Goal: Task Accomplishment & Management: Manage account settings

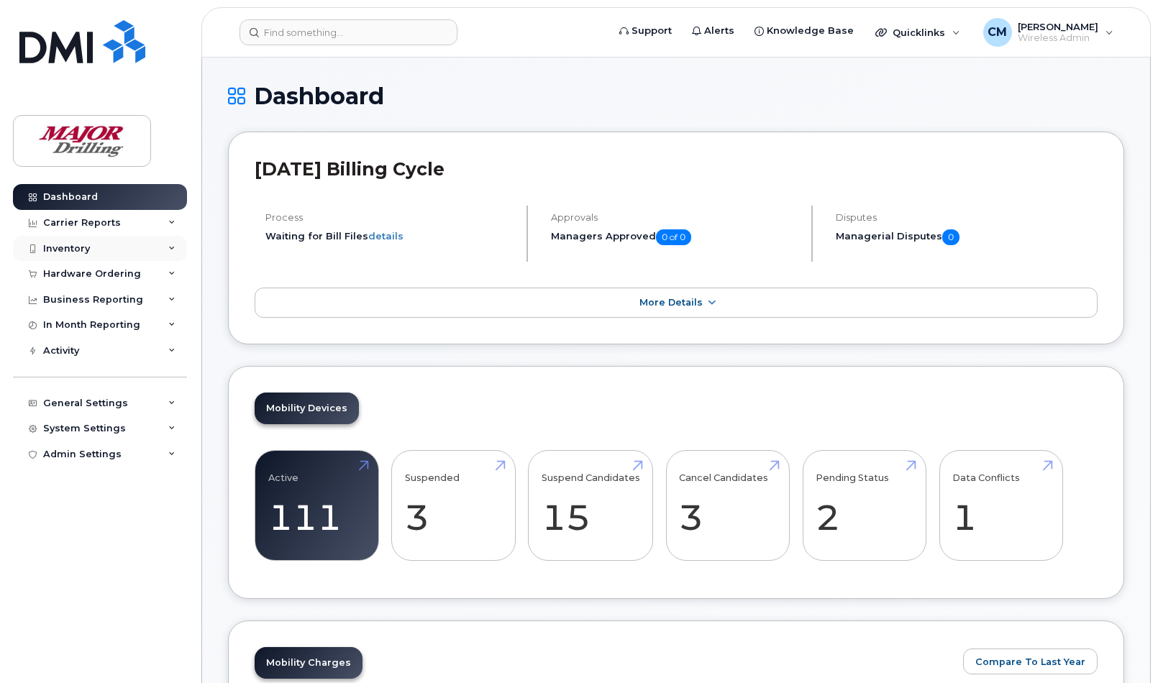
click at [66, 249] on div "Inventory" at bounding box center [66, 249] width 47 height 12
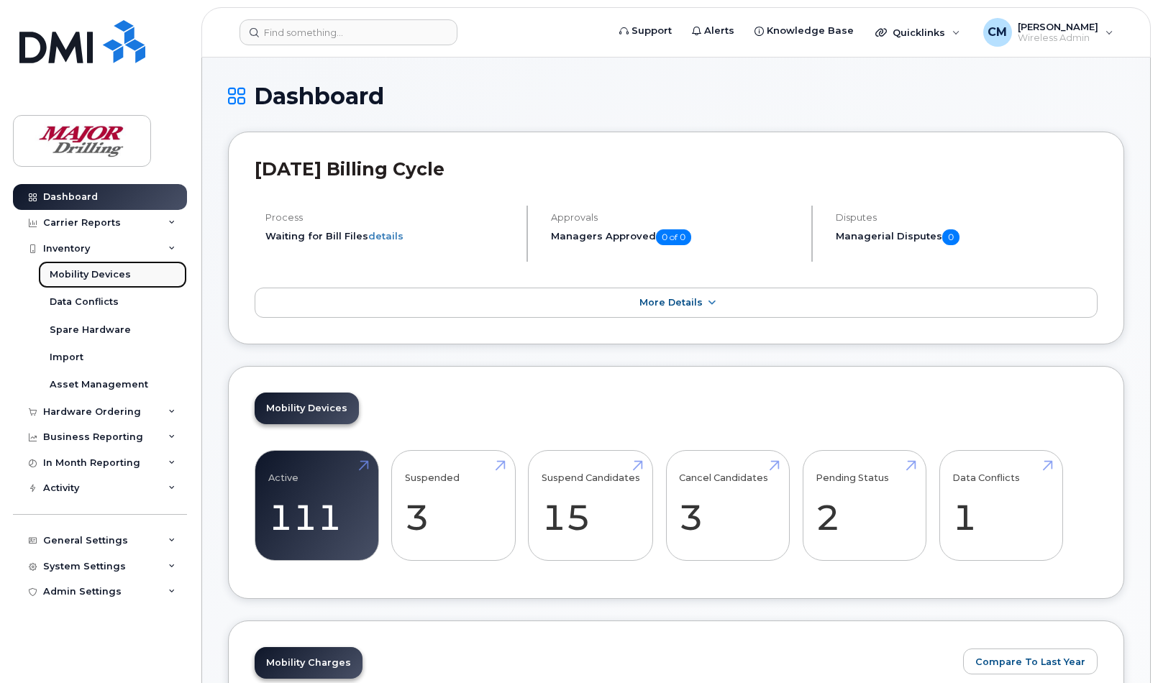
click at [80, 275] on div "Mobility Devices" at bounding box center [90, 274] width 81 height 13
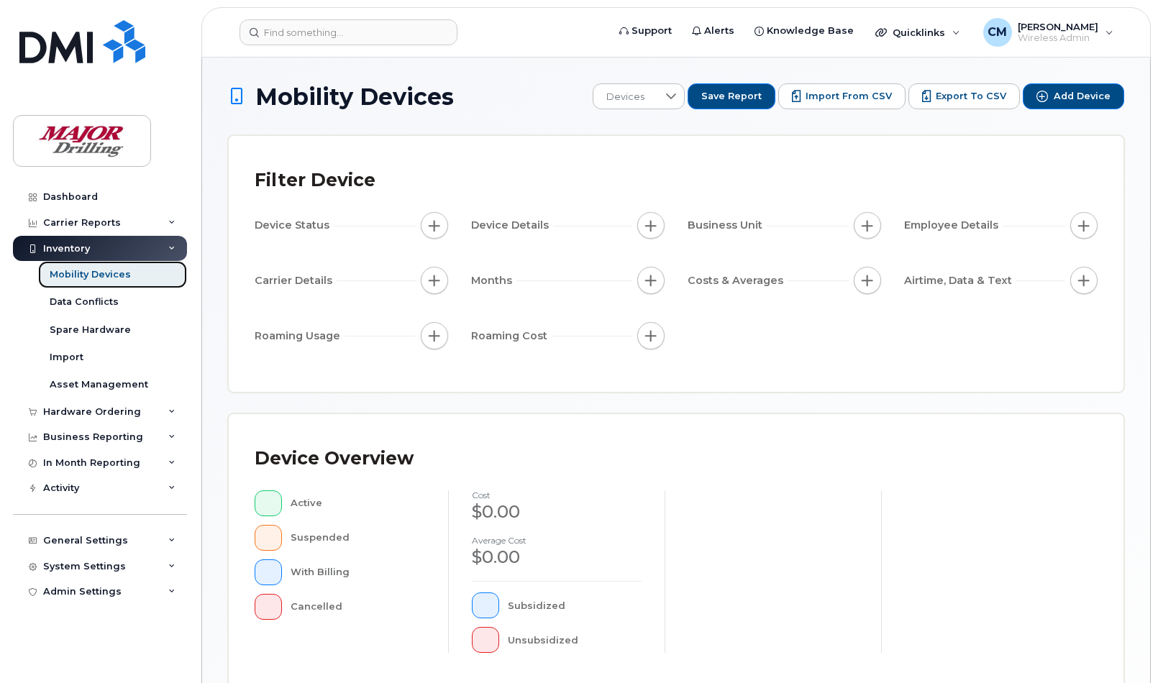
scroll to position [365, 0]
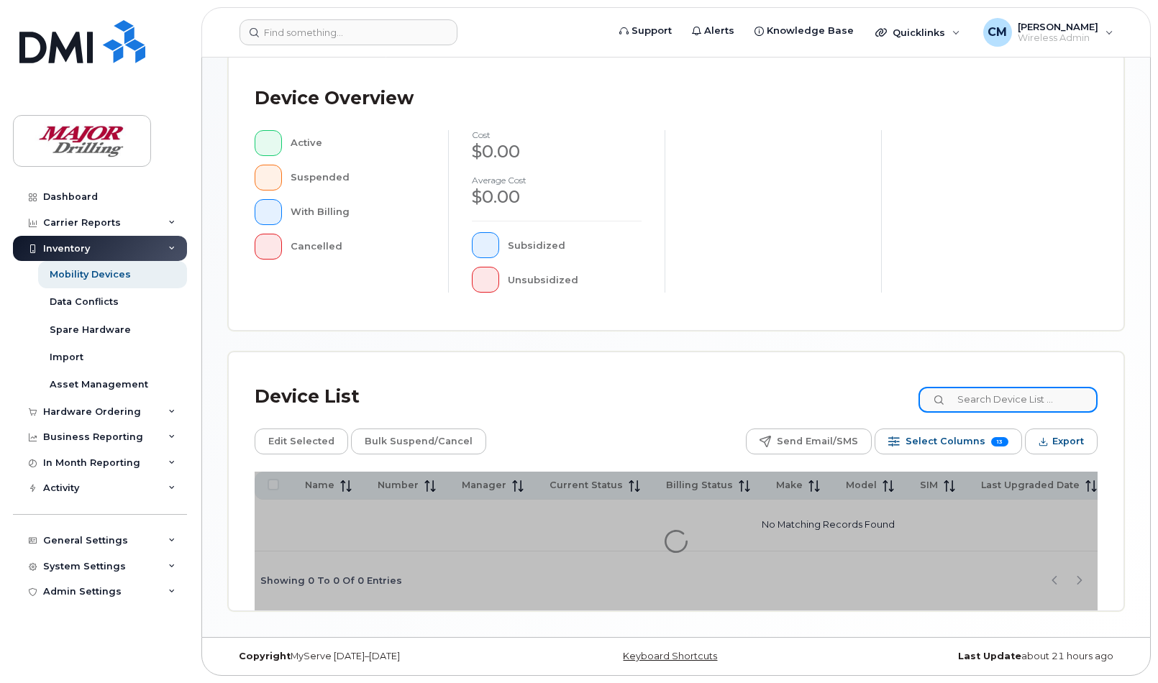
click at [981, 390] on input at bounding box center [1007, 400] width 179 height 26
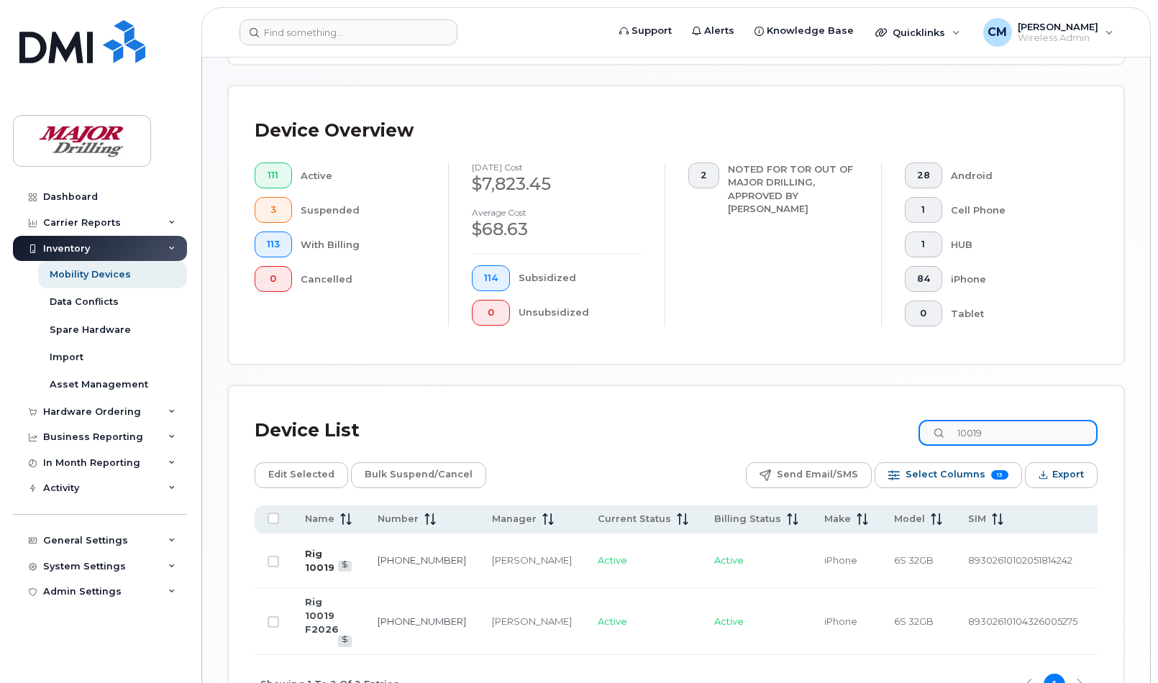
type input "10019"
click at [307, 551] on link "Rig 10019" at bounding box center [319, 560] width 29 height 25
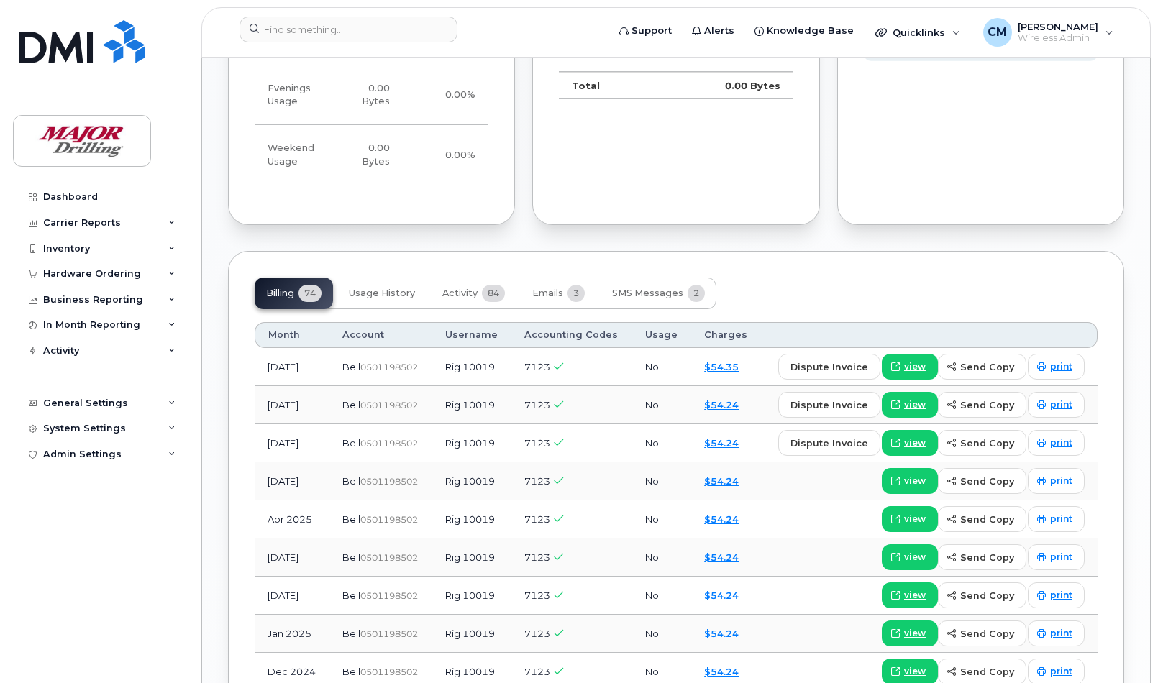
scroll to position [1168, 0]
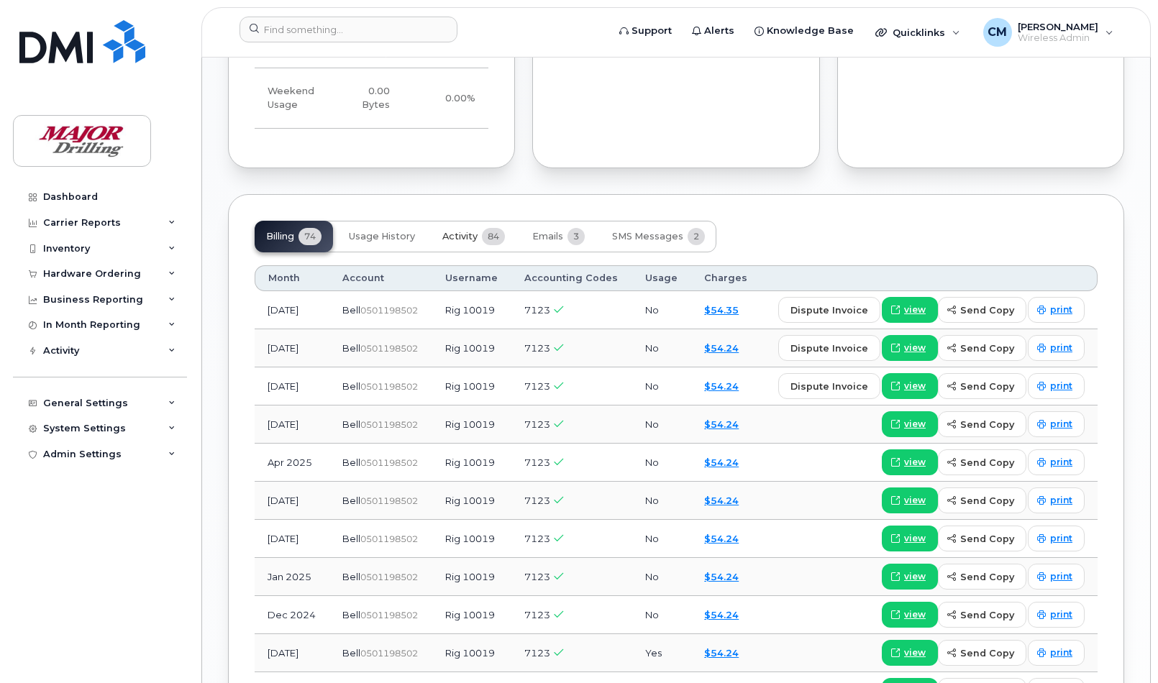
click at [468, 242] on span "Activity" at bounding box center [459, 237] width 35 height 12
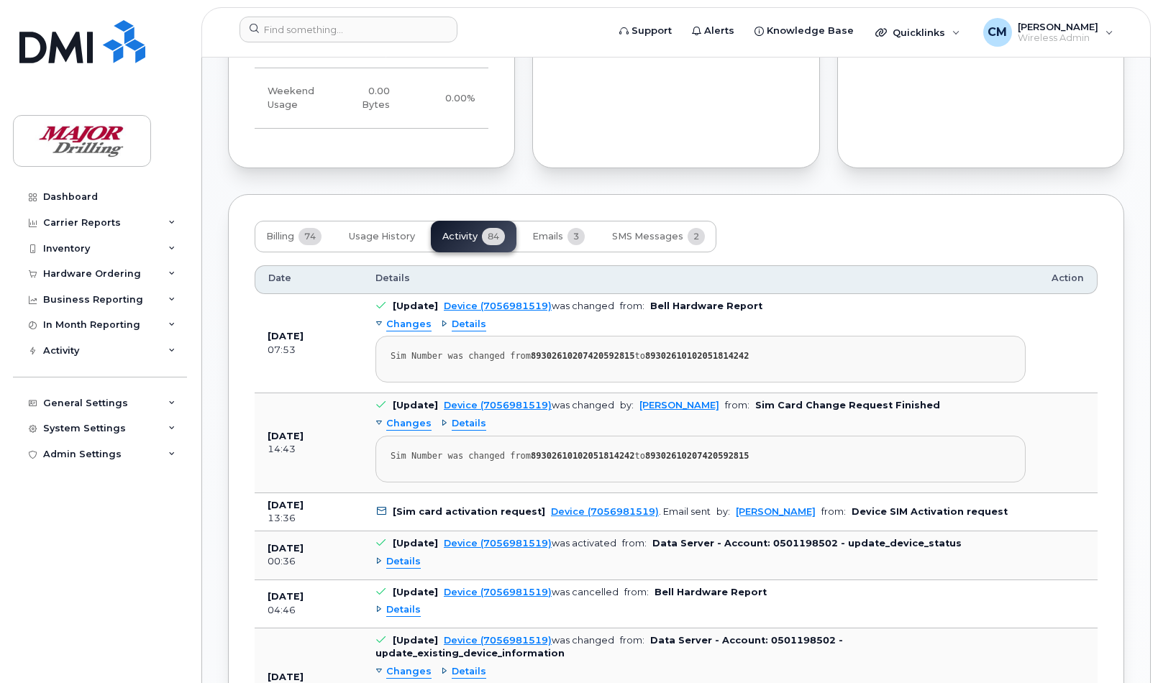
click at [650, 311] on b "Bell Hardware Report" at bounding box center [706, 306] width 112 height 11
click at [88, 224] on div "Carrier Reports" at bounding box center [82, 223] width 78 height 12
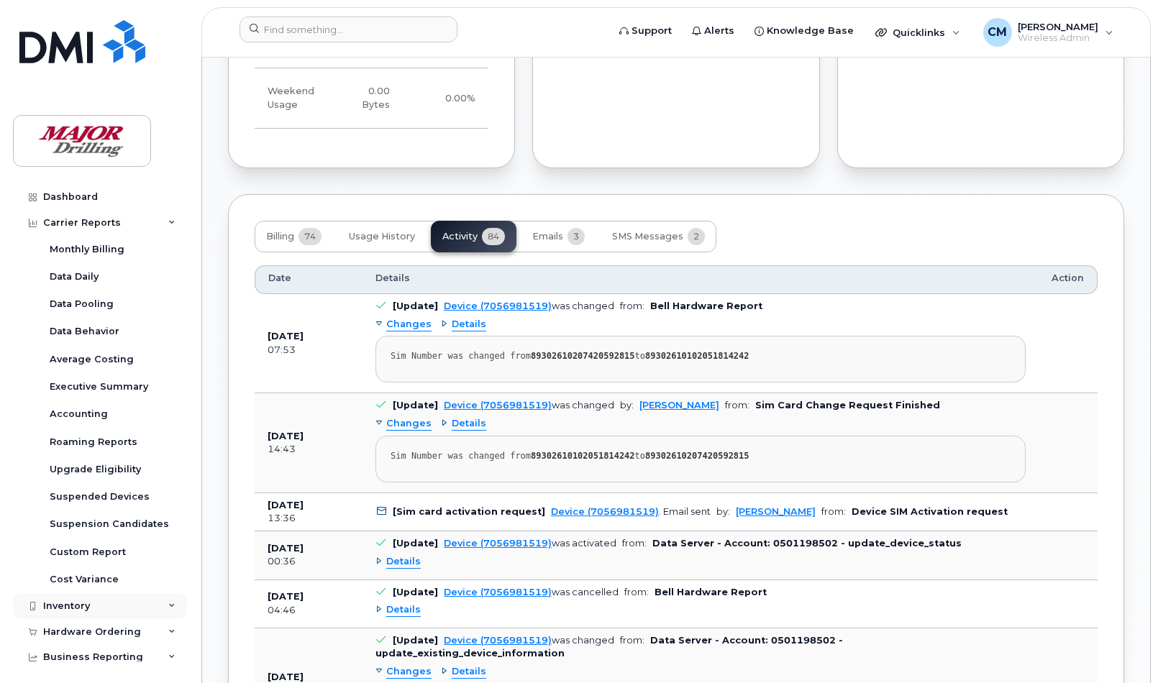
click at [81, 608] on div "Inventory" at bounding box center [66, 606] width 47 height 12
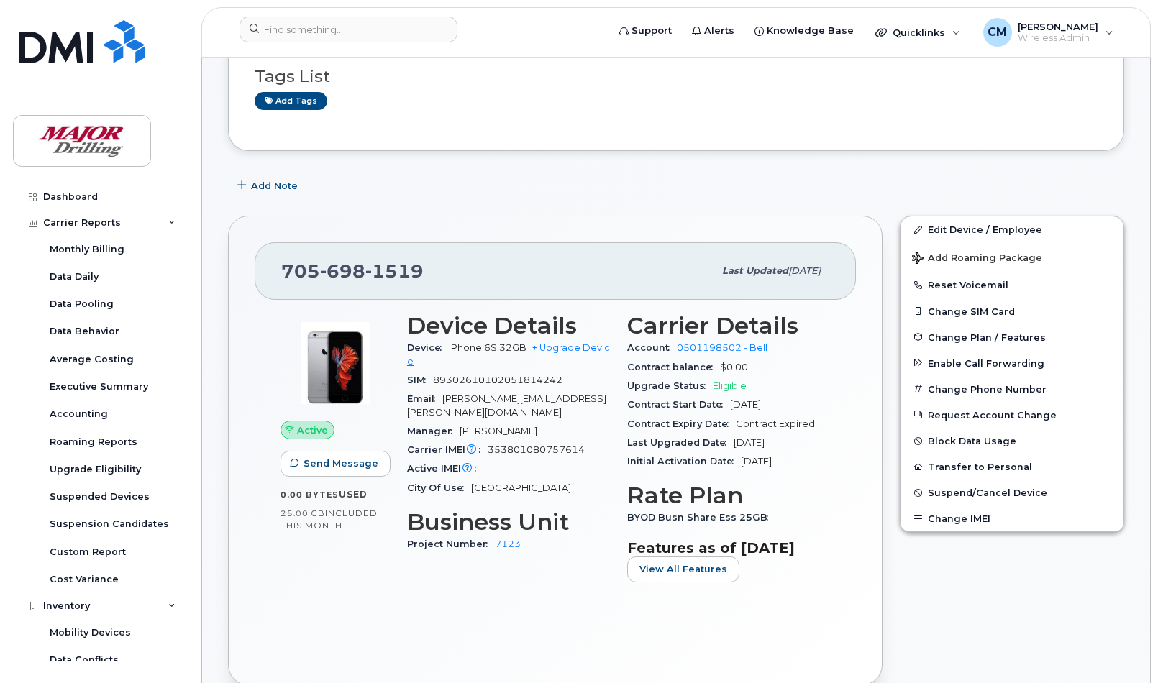
scroll to position [180, 0]
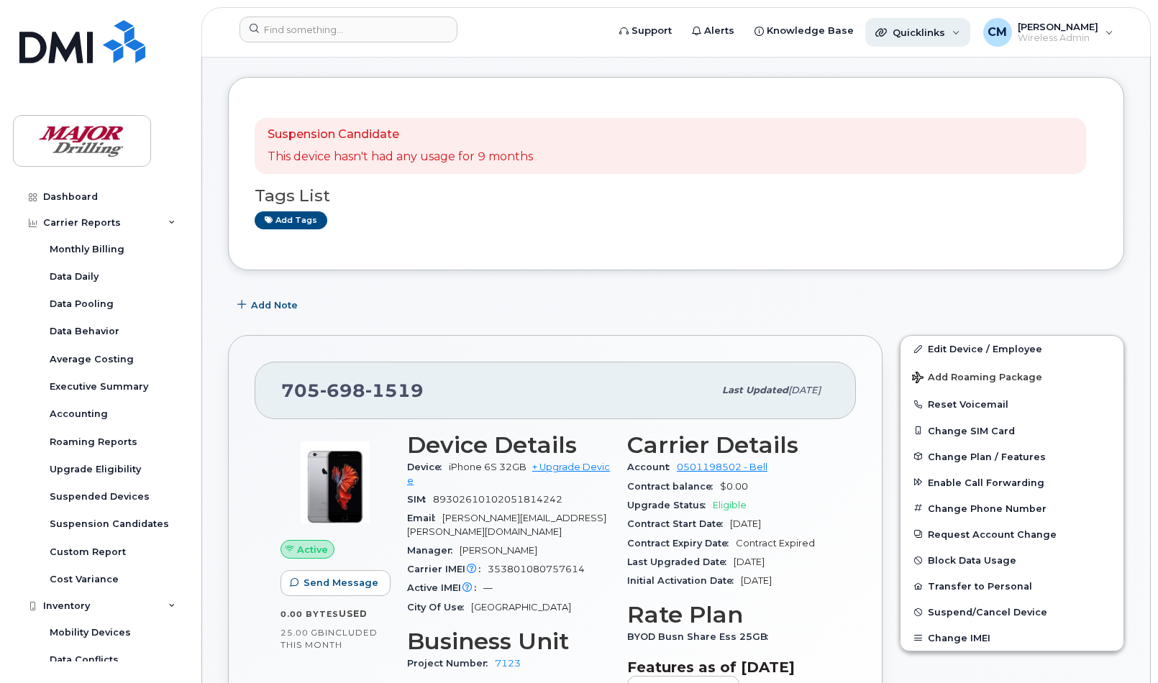
click at [958, 30] on div "Quicklinks" at bounding box center [917, 32] width 105 height 29
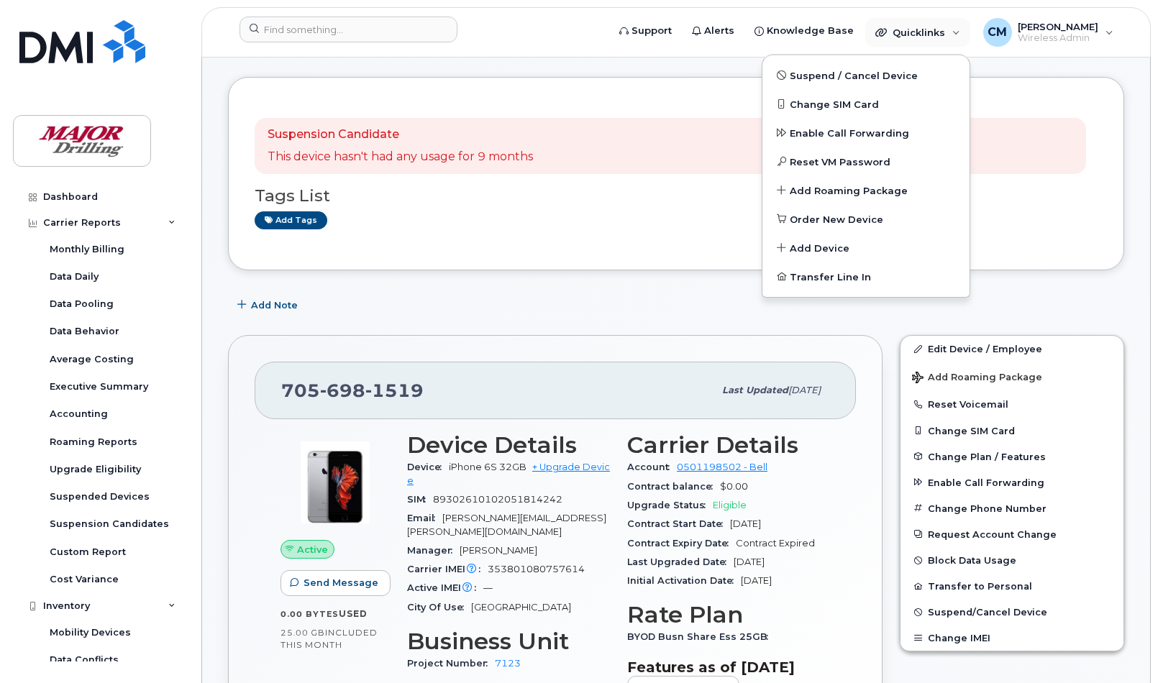
click at [690, 306] on div "Add Note" at bounding box center [676, 305] width 896 height 26
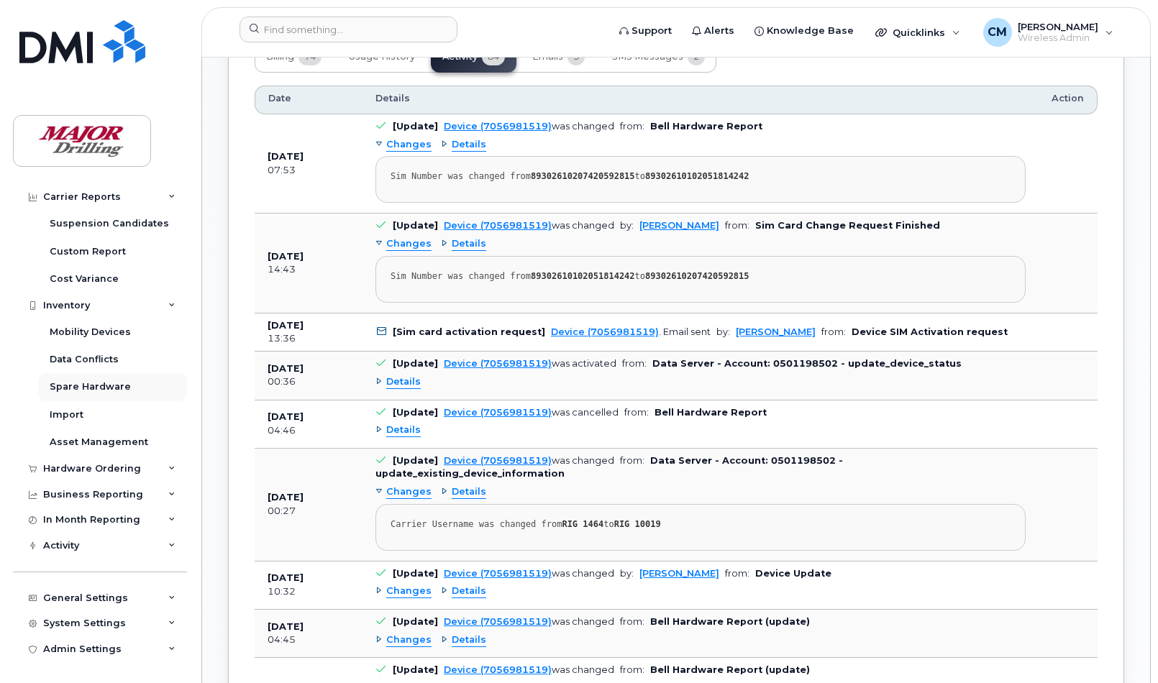
scroll to position [304, 0]
click at [78, 464] on div "Hardware Ordering" at bounding box center [92, 469] width 98 height 12
click at [69, 546] on div "Activity" at bounding box center [61, 546] width 36 height 12
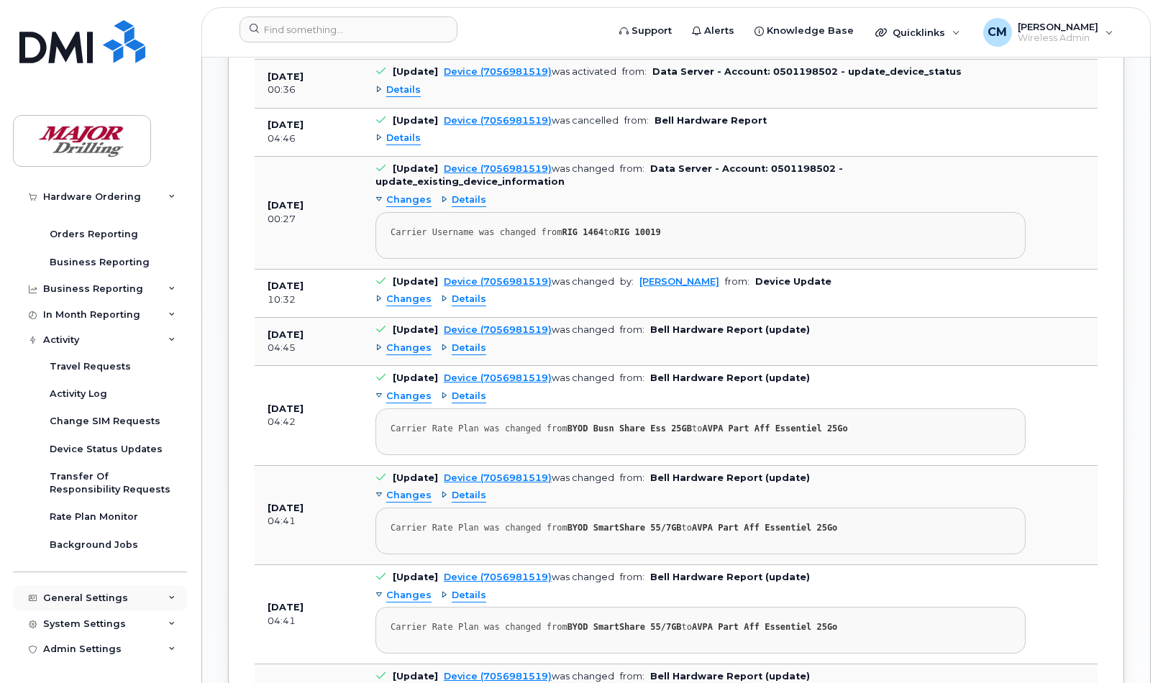
scroll to position [1708, 0]
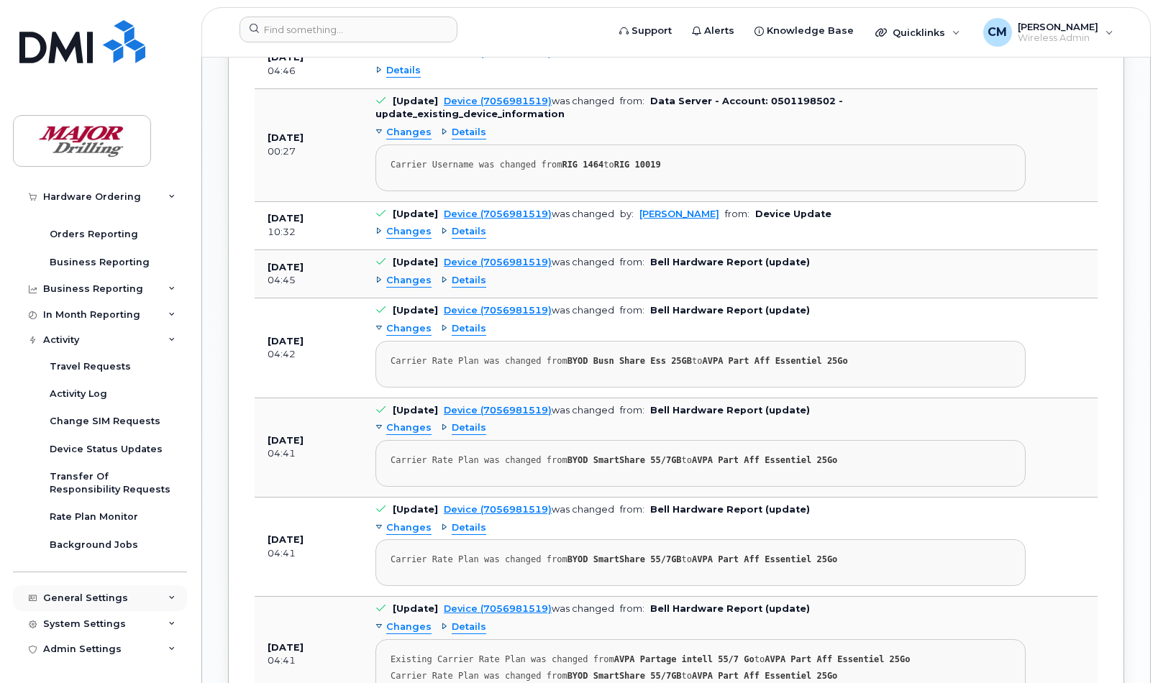
click at [99, 587] on div "General Settings" at bounding box center [100, 598] width 174 height 26
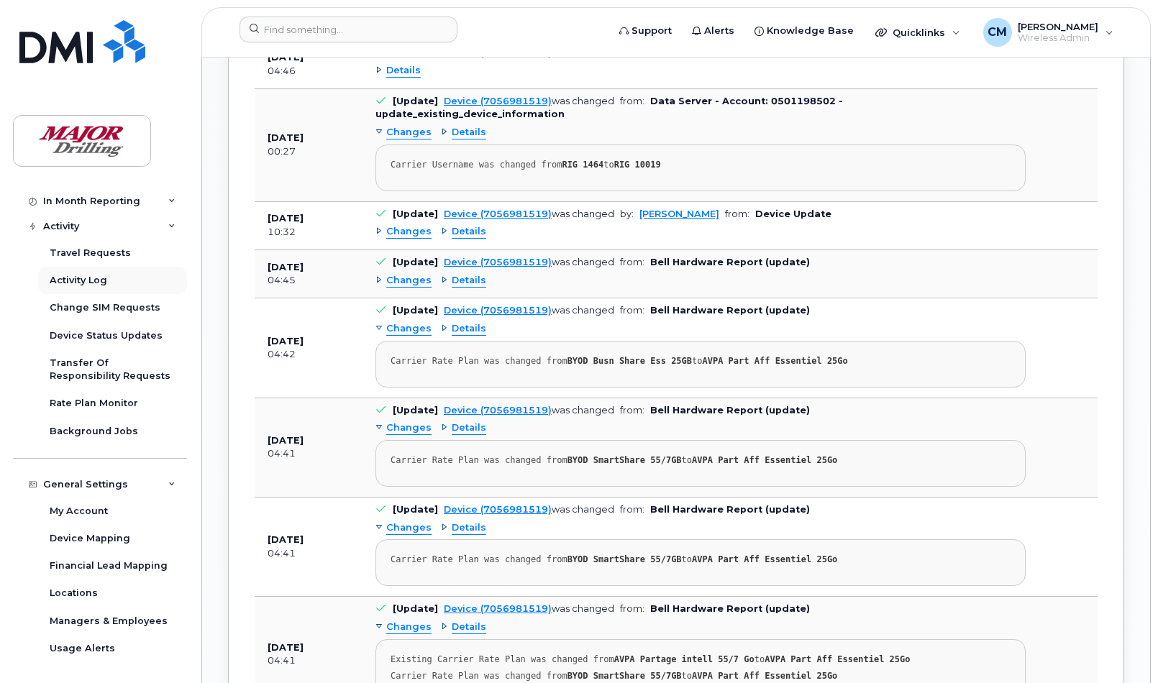
scroll to position [840, 0]
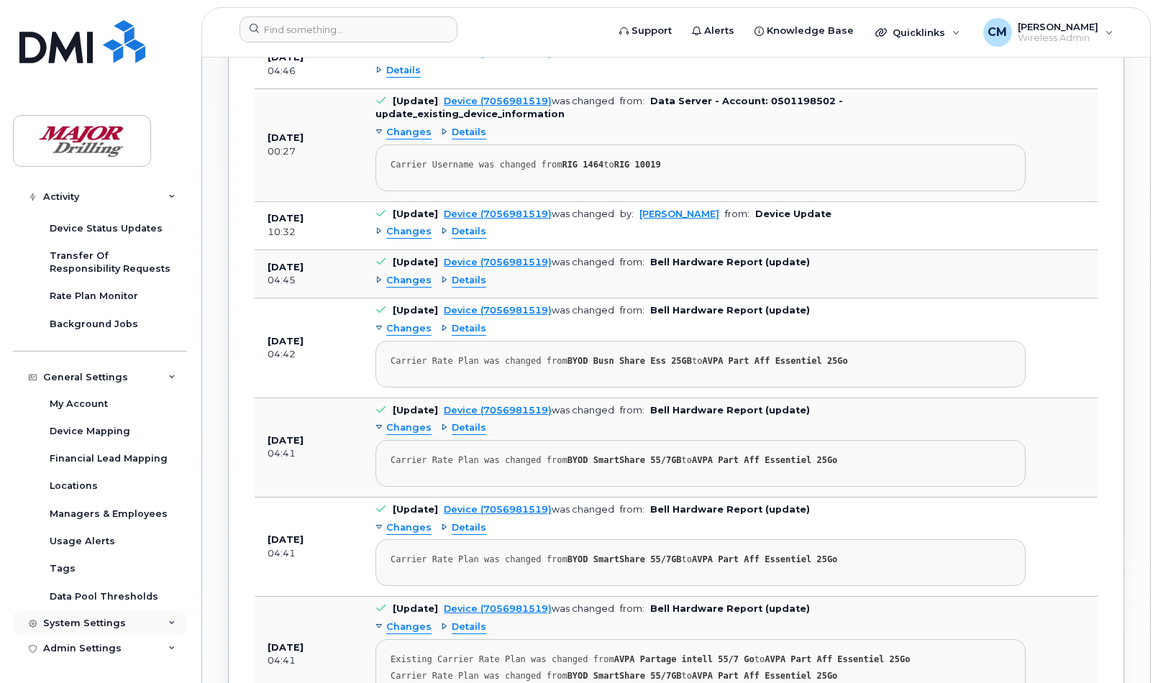
click at [83, 619] on div "System Settings" at bounding box center [84, 624] width 83 height 12
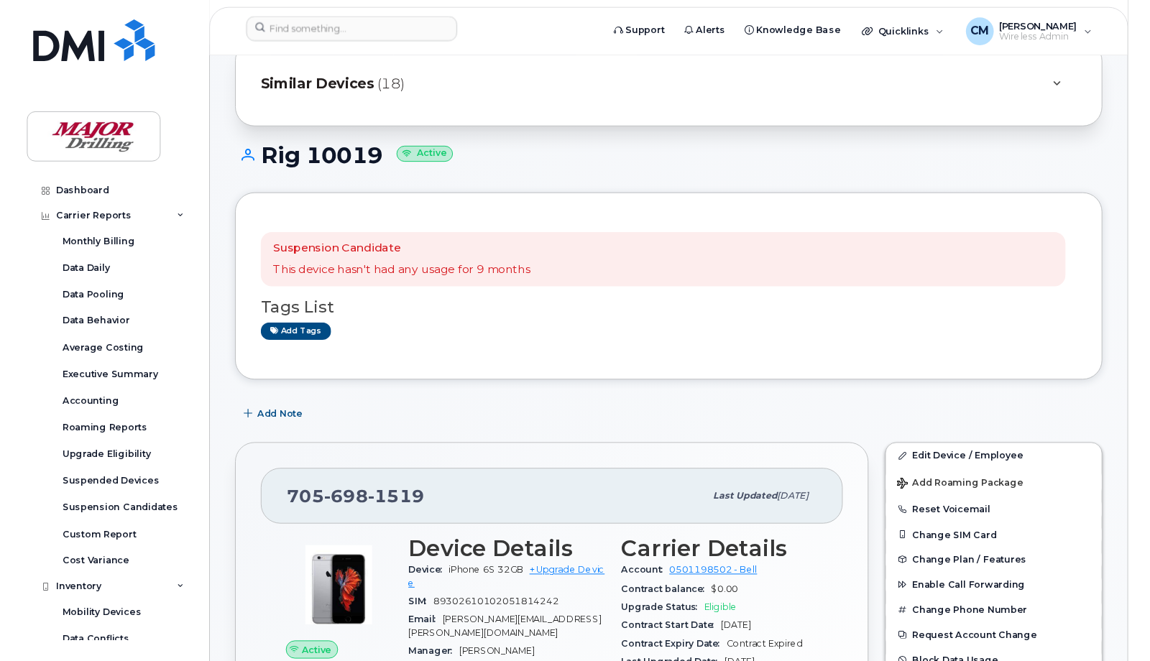
scroll to position [0, 0]
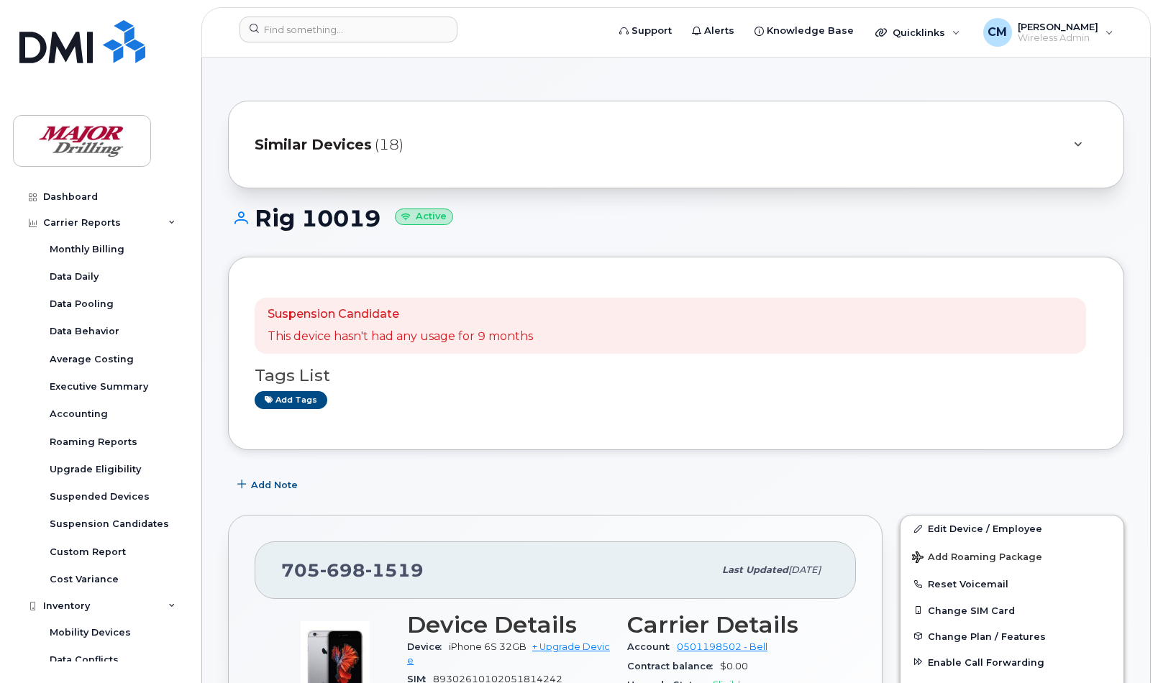
drag, startPoint x: 720, startPoint y: 229, endPoint x: 723, endPoint y: 242, distance: 14.1
click at [720, 229] on h1 "Rig 10019 Active" at bounding box center [676, 218] width 896 height 25
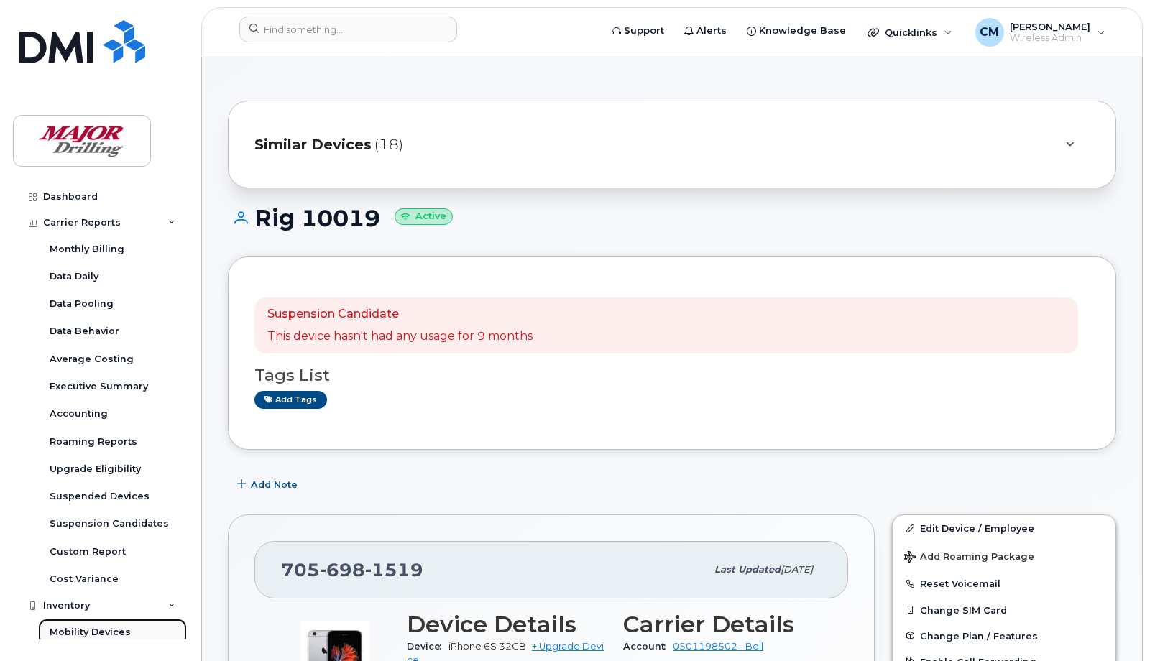
click at [81, 629] on div "Mobility Devices" at bounding box center [90, 632] width 81 height 13
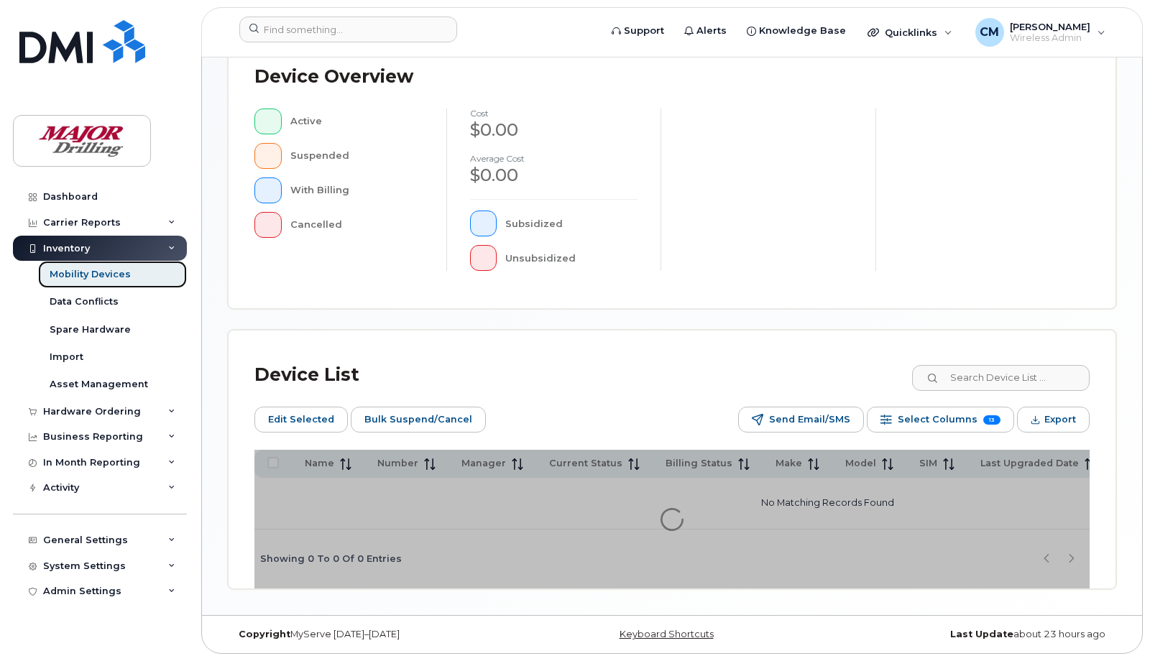
scroll to position [412, 0]
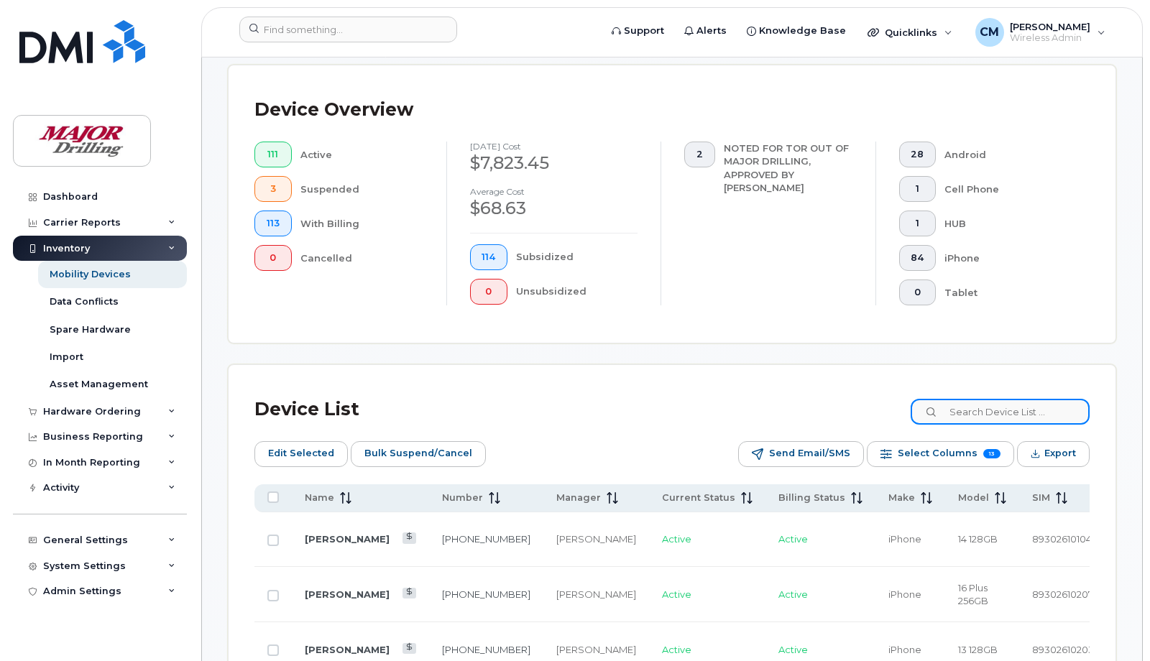
click at [979, 404] on input at bounding box center [1000, 412] width 179 height 26
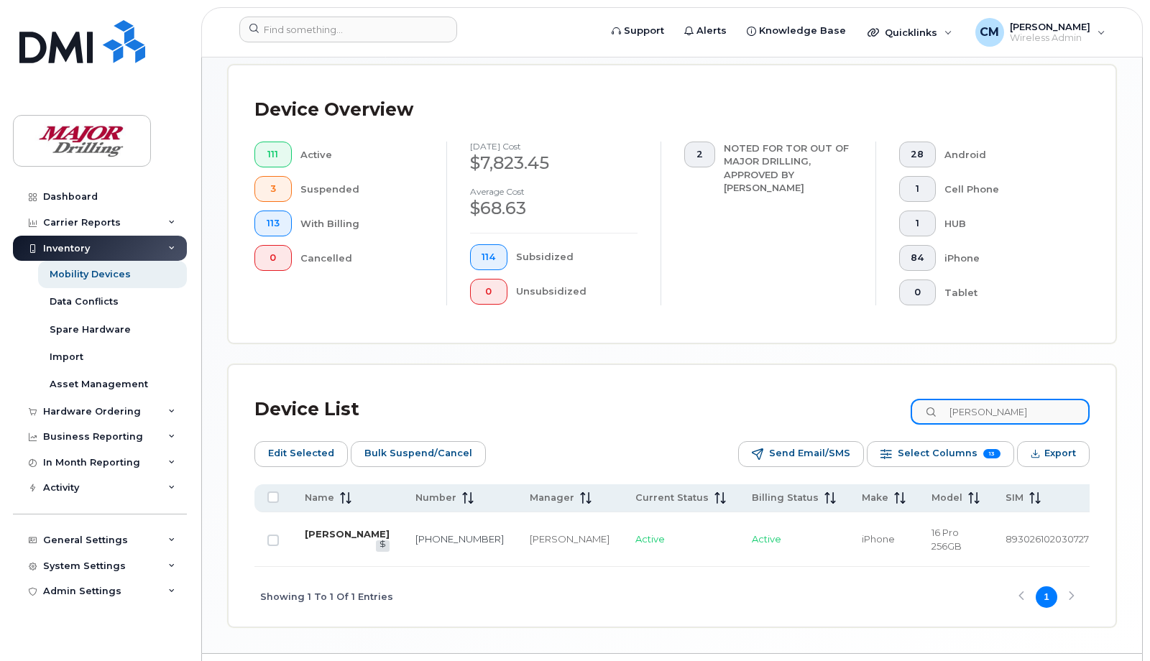
type input "larry"
click at [316, 536] on link "[PERSON_NAME]" at bounding box center [347, 534] width 85 height 12
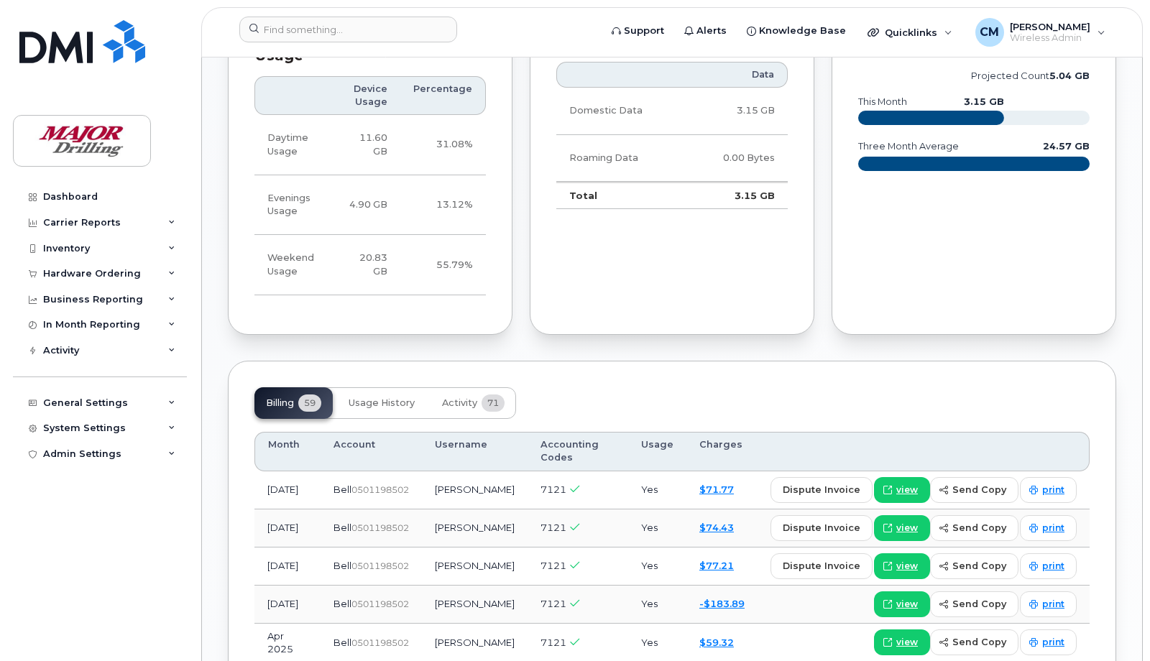
scroll to position [899, 0]
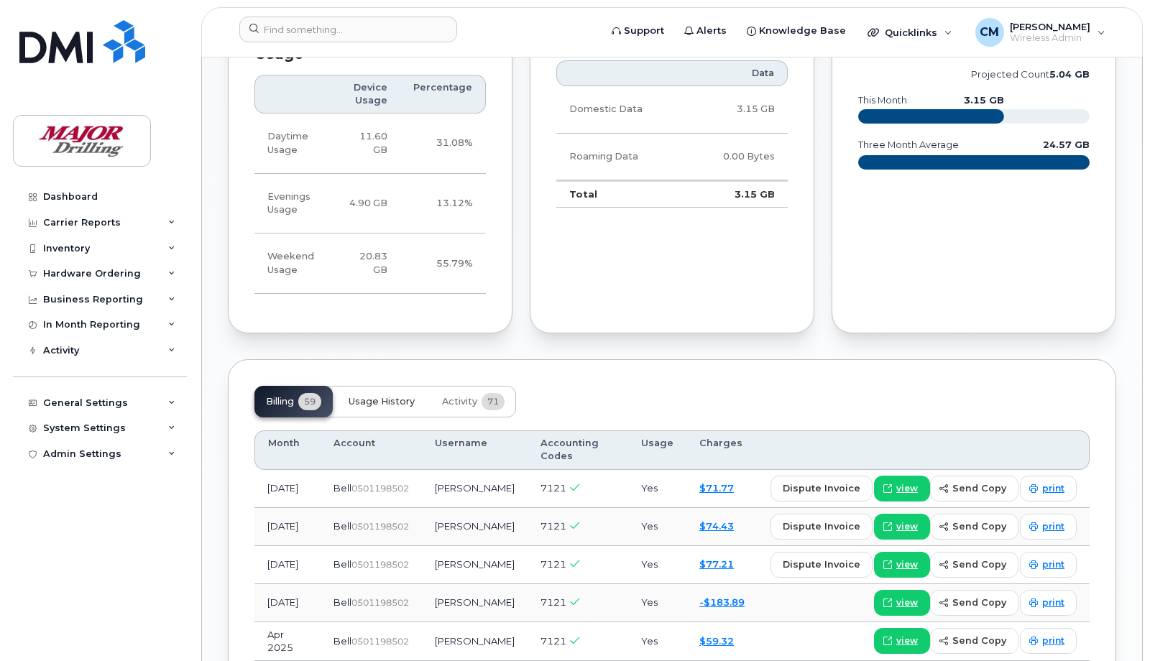
click at [377, 408] on span "Usage History" at bounding box center [382, 402] width 66 height 12
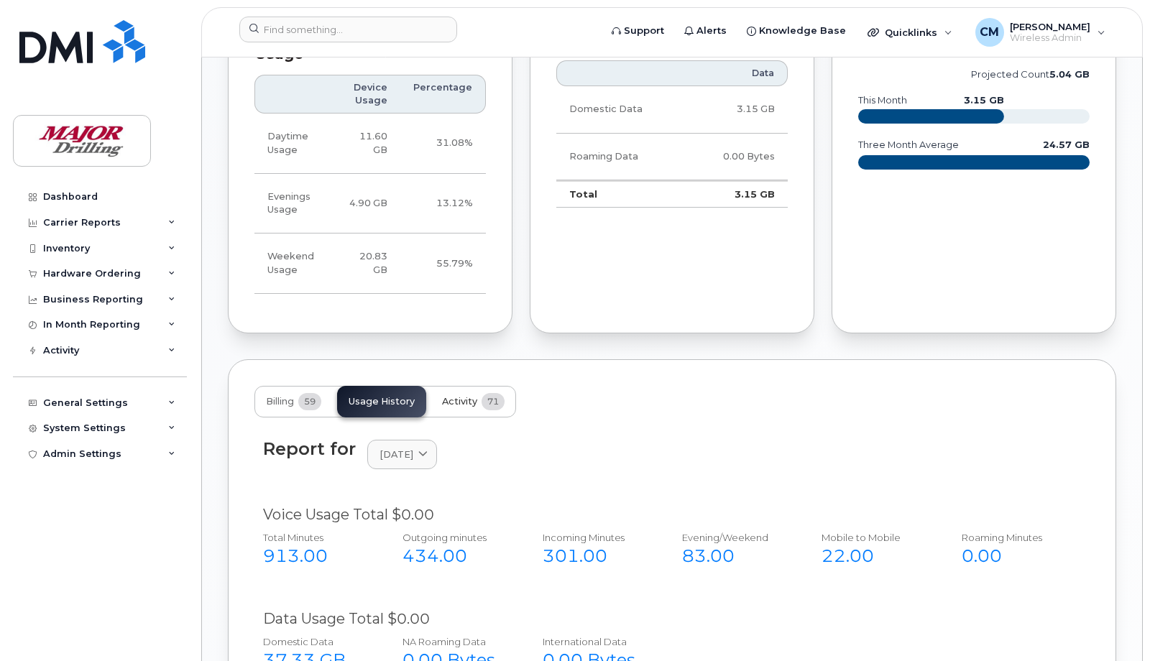
click at [462, 408] on span "Activity" at bounding box center [459, 402] width 35 height 12
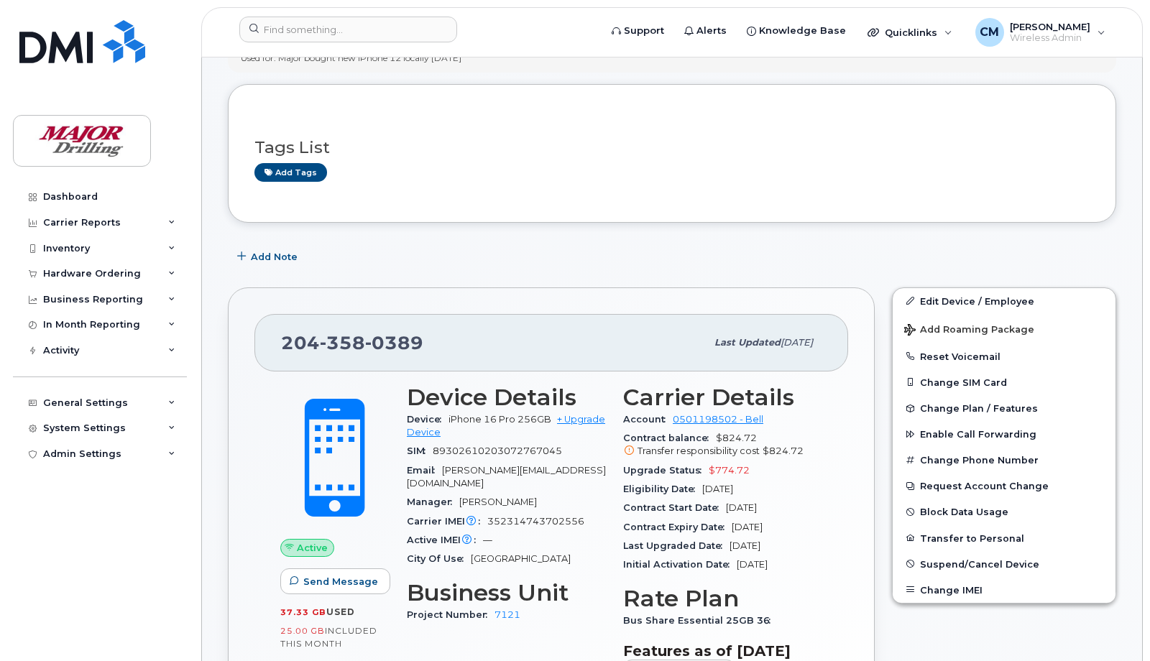
scroll to position [90, 0]
click at [950, 510] on button "Block Data Usage" at bounding box center [1004, 513] width 223 height 26
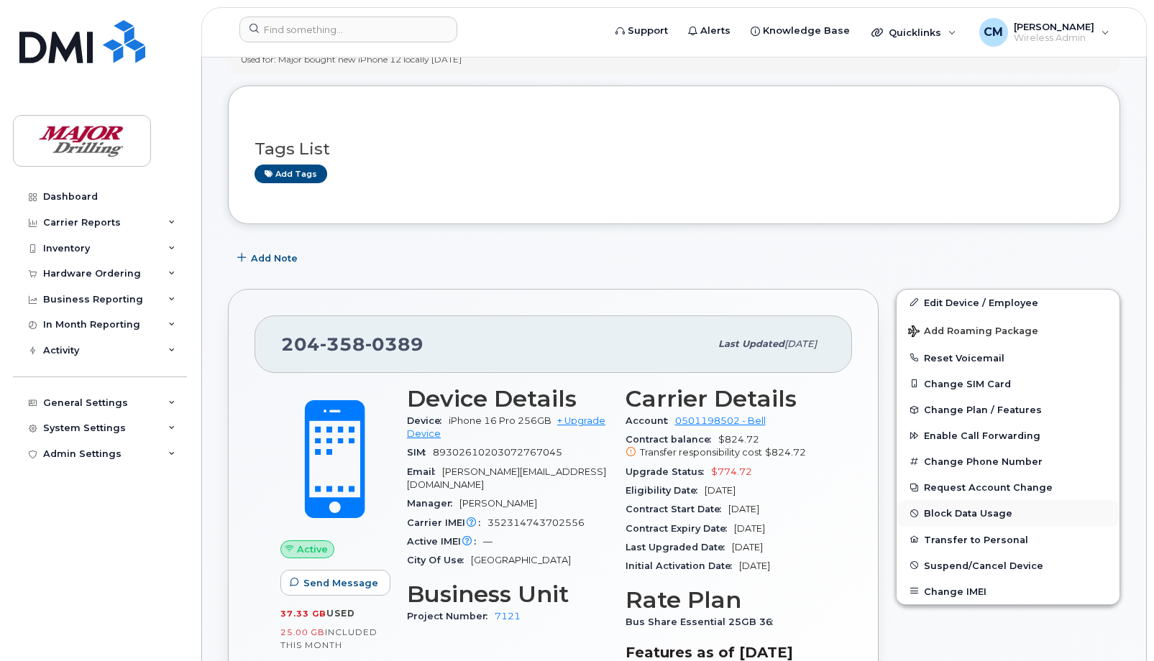
select select
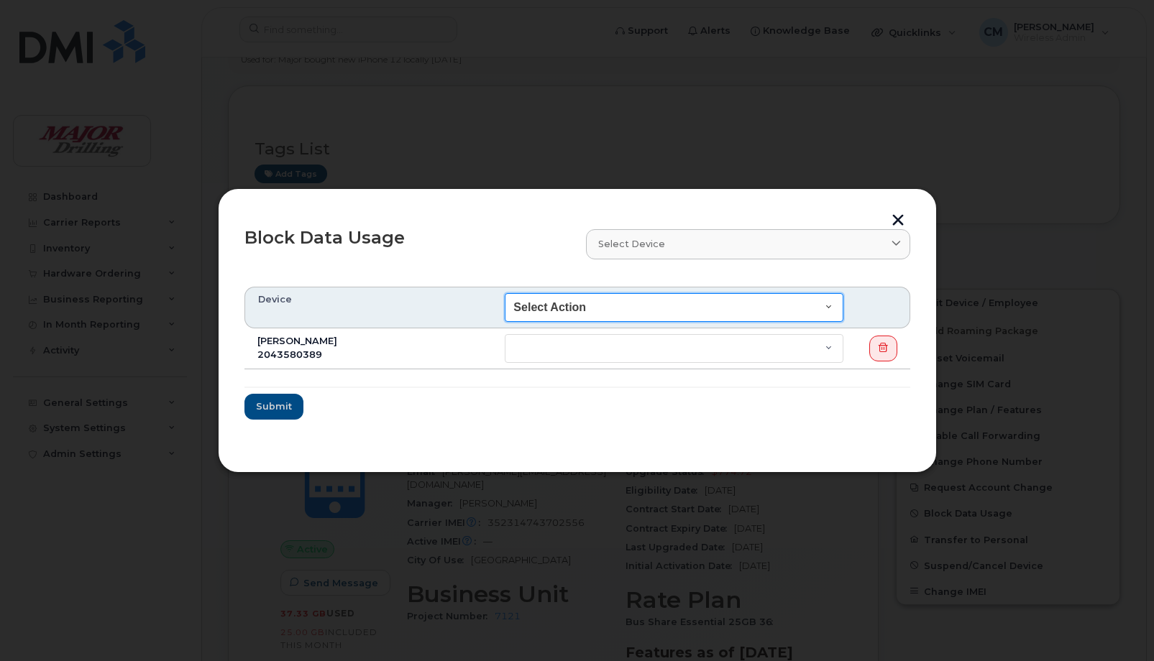
click at [791, 306] on select "Select Action End of Bill Cycle Indefinitely" at bounding box center [674, 307] width 339 height 29
select select "blocked_indefinitely"
click at [505, 293] on select "Select Action End of Bill Cycle Indefinitely" at bounding box center [674, 307] width 339 height 29
select select "blocked_indefinitely"
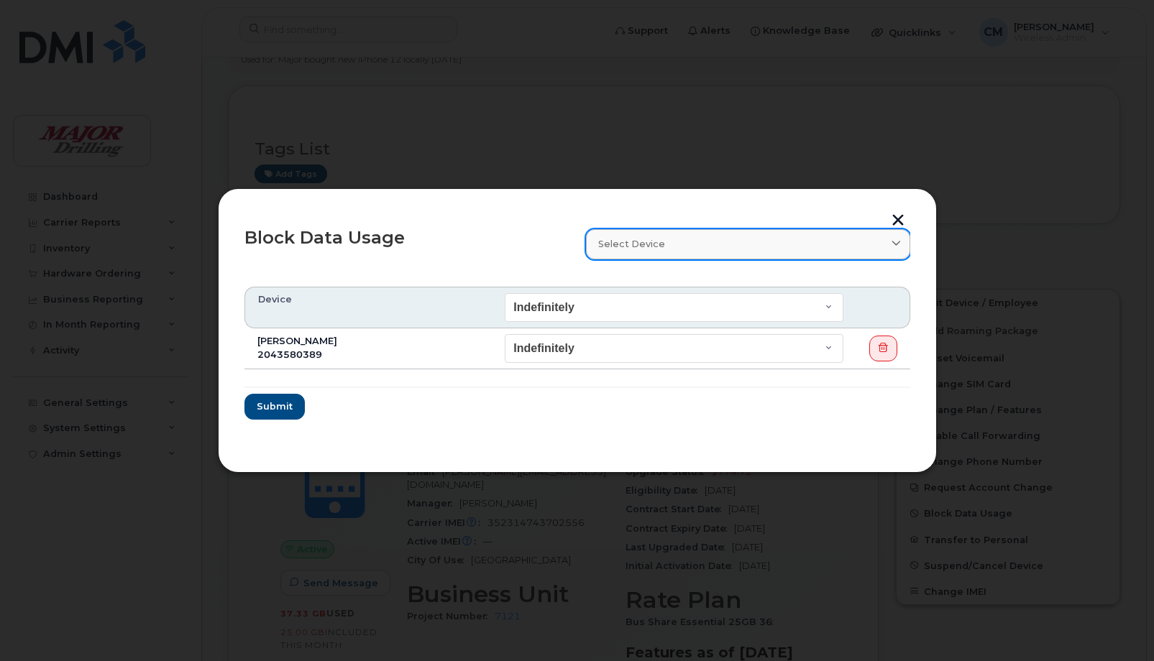
click at [728, 234] on link "Select device" at bounding box center [748, 243] width 324 height 29
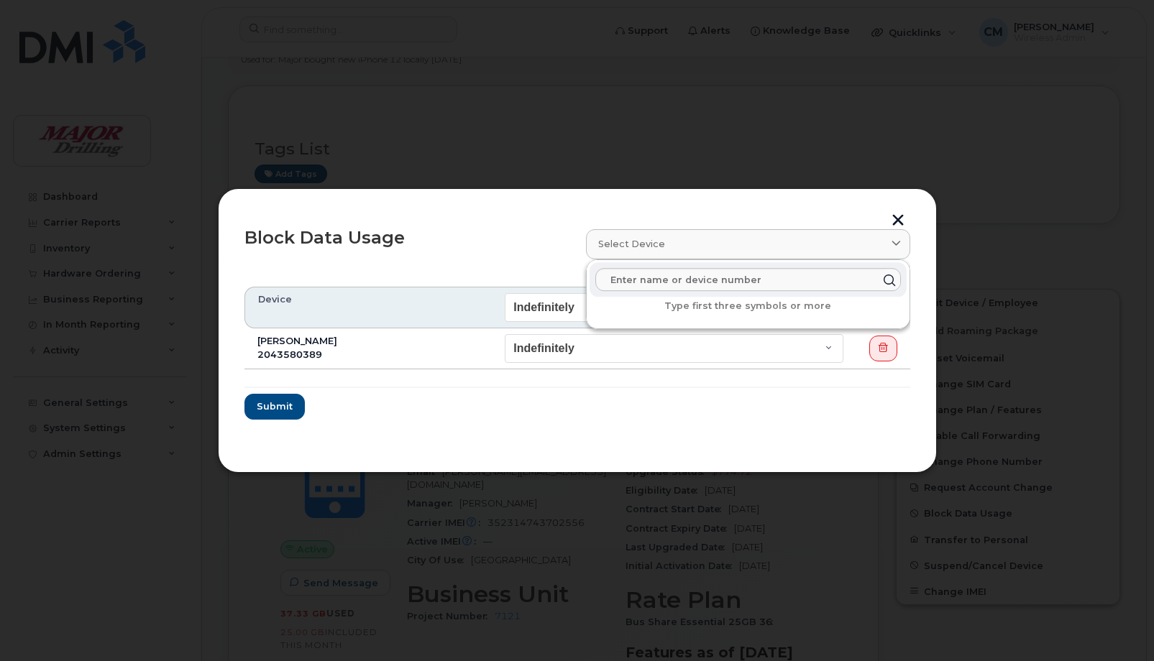
click at [476, 221] on div "Block Data Usage" at bounding box center [407, 244] width 342 height 47
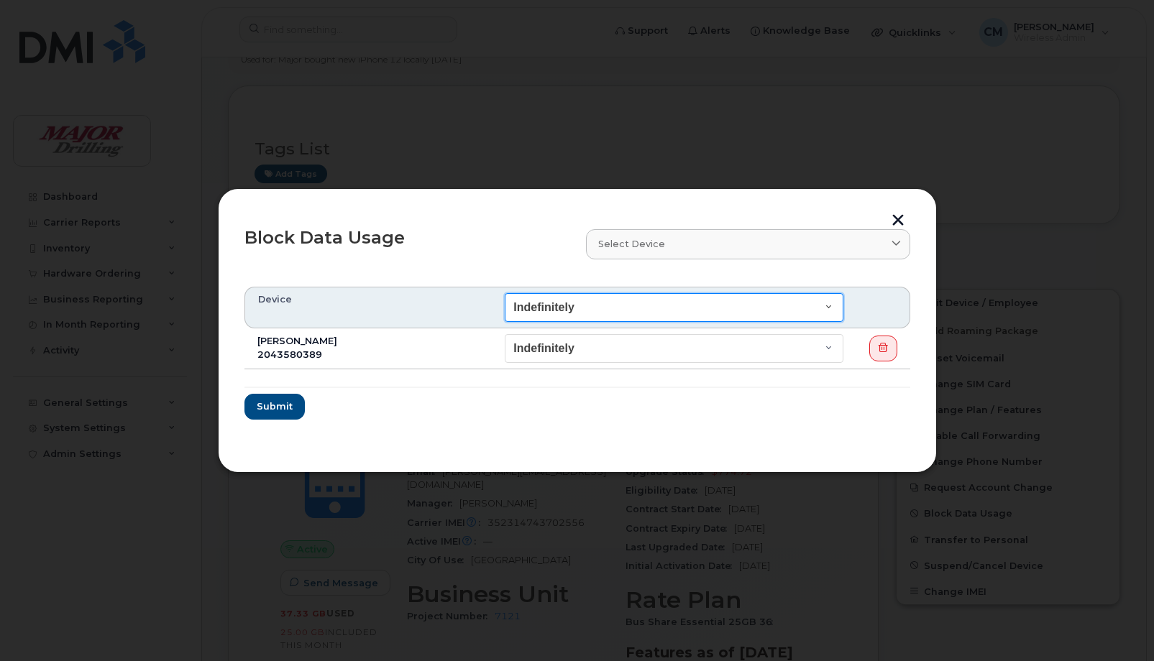
click at [828, 302] on select "Select Action End of Bill Cycle Indefinitely" at bounding box center [674, 307] width 339 height 29
select select "Select Action"
click at [505, 293] on select "Select Action End of Bill Cycle Indefinitely" at bounding box center [674, 307] width 339 height 29
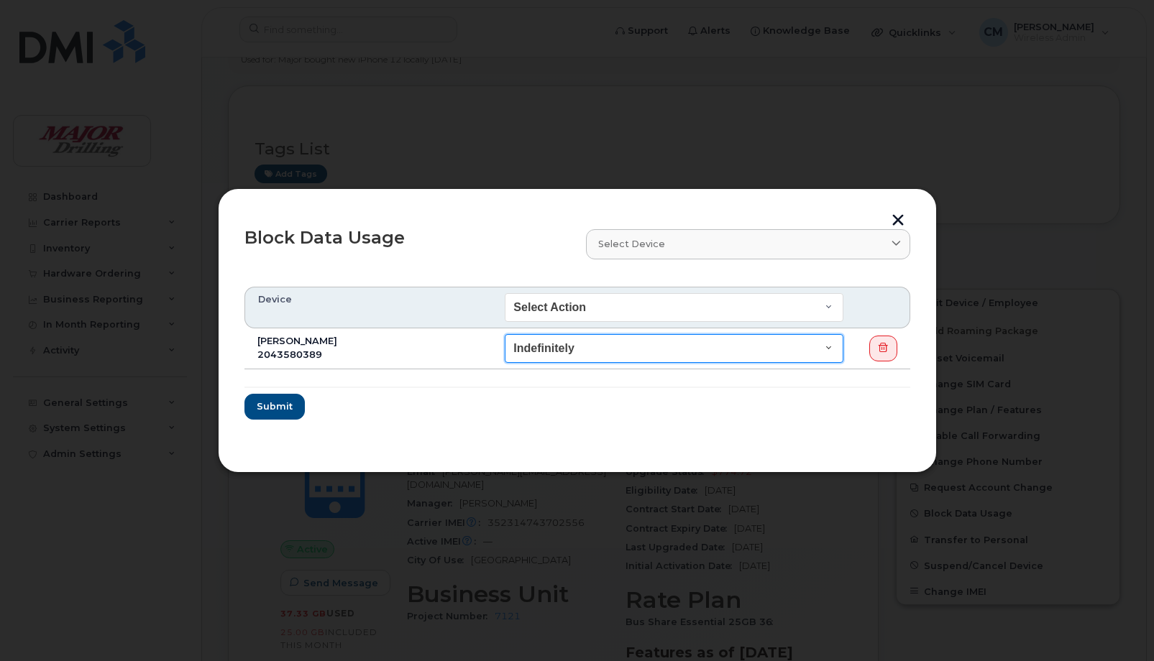
click at [687, 343] on select "End of Bill Cycle Indefinitely" at bounding box center [674, 348] width 339 height 29
click at [505, 334] on select "End of Bill Cycle Indefinitely" at bounding box center [674, 348] width 339 height 29
click at [306, 401] on form "Device Select Action End of Bill Cycle Indefinitely Larry Barnesky 2043580389 E…" at bounding box center [577, 353] width 666 height 133
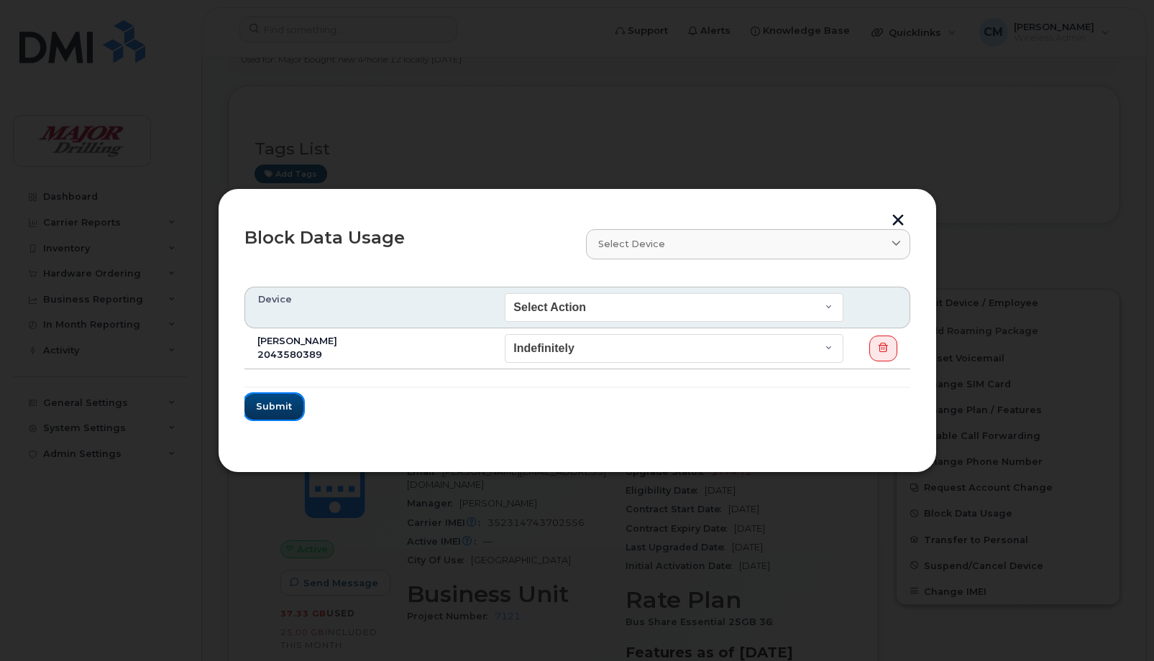
click at [264, 404] on span "Submit" at bounding box center [274, 407] width 36 height 14
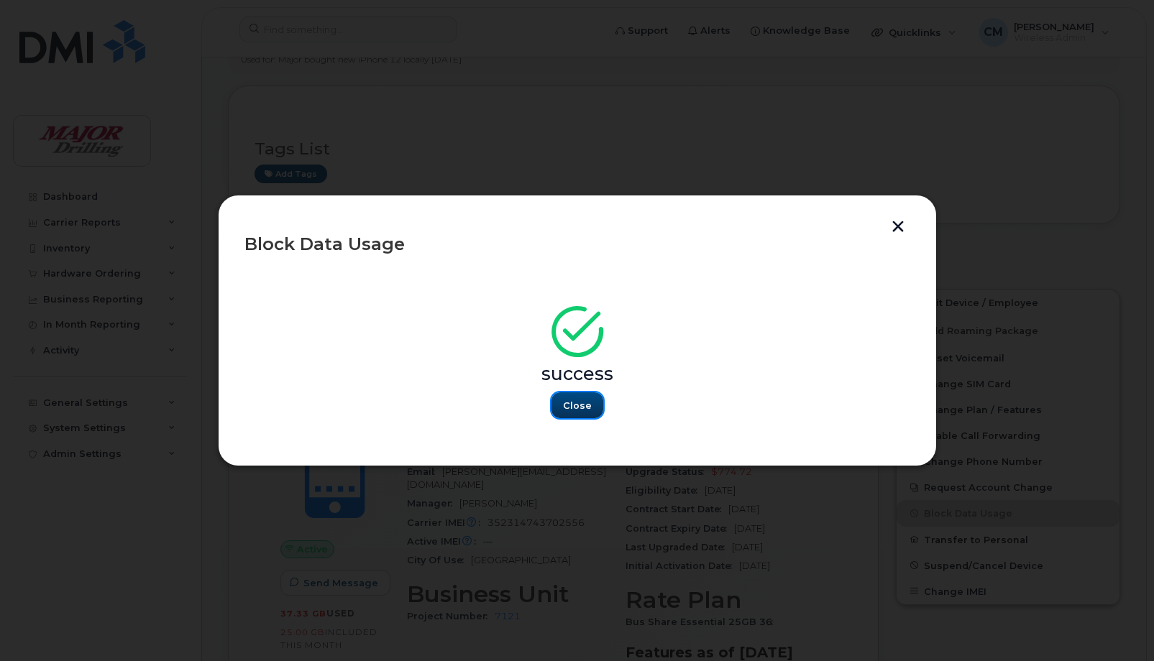
click at [577, 403] on span "Close" at bounding box center [577, 406] width 29 height 14
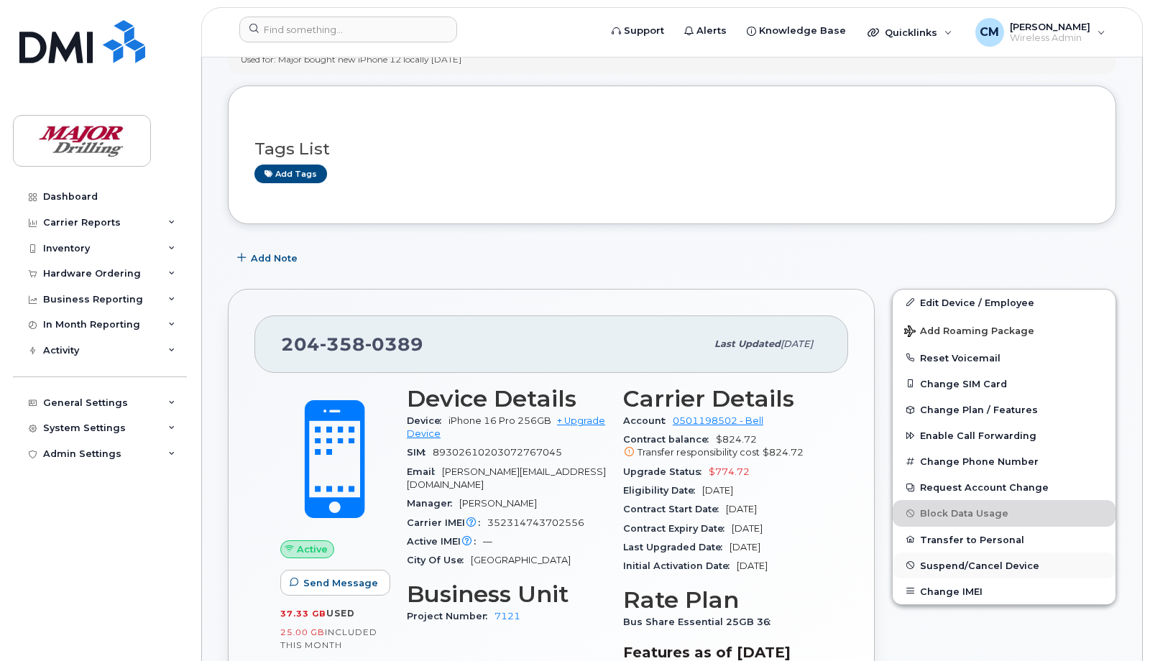
click at [981, 564] on span "Suspend/Cancel Device" at bounding box center [979, 565] width 119 height 11
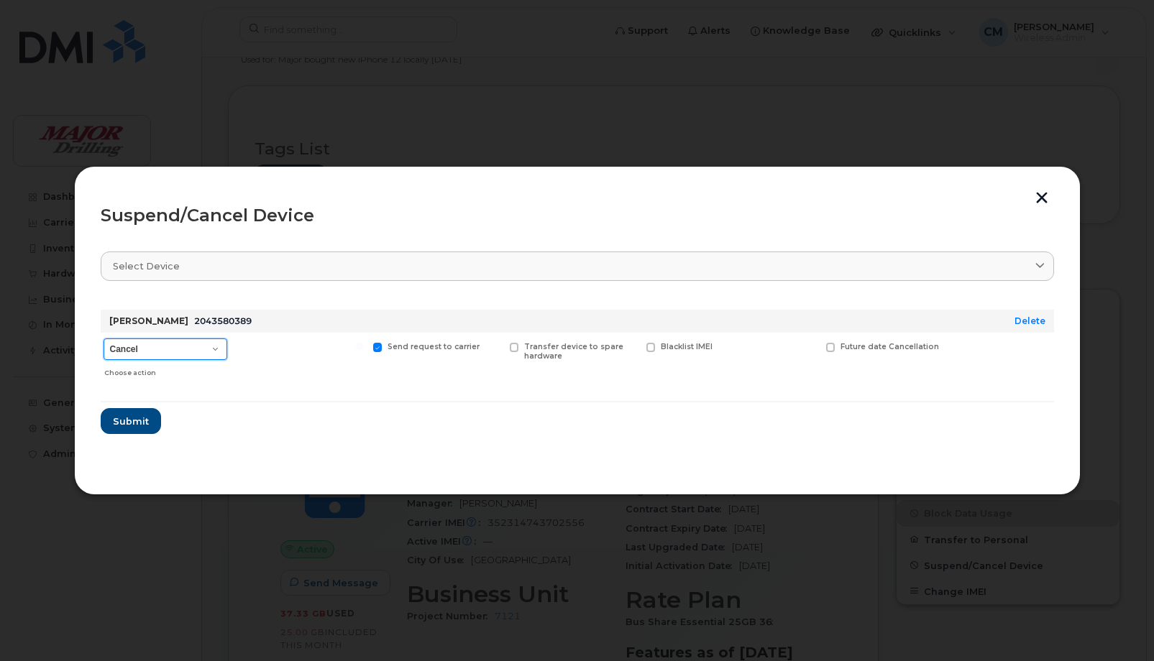
click at [209, 349] on select "Cancel Suspend - Extend Suspension Suspend - Reduced Rate Suspend - Full Rate S…" at bounding box center [166, 350] width 124 height 22
select select "[object Object]"
click at [104, 339] on select "Cancel Suspend - Extend Suspension Suspend - Reduced Rate Suspend - Full Rate S…" at bounding box center [166, 350] width 124 height 22
click at [134, 424] on span "Submit" at bounding box center [130, 422] width 36 height 14
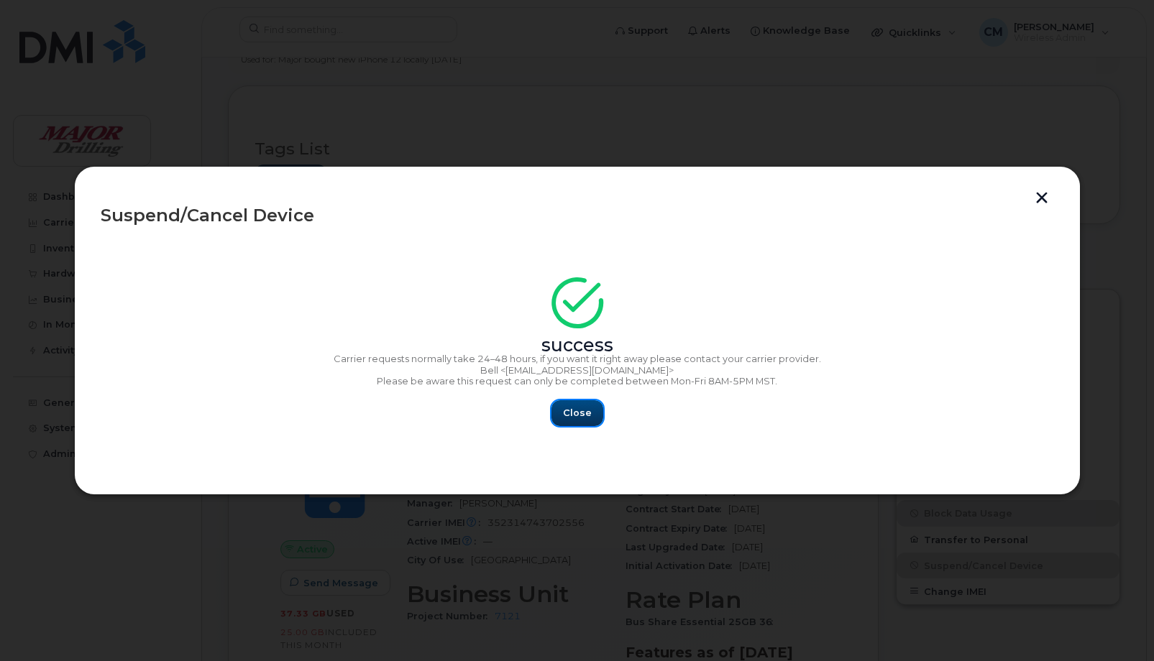
click at [574, 416] on span "Close" at bounding box center [577, 413] width 29 height 14
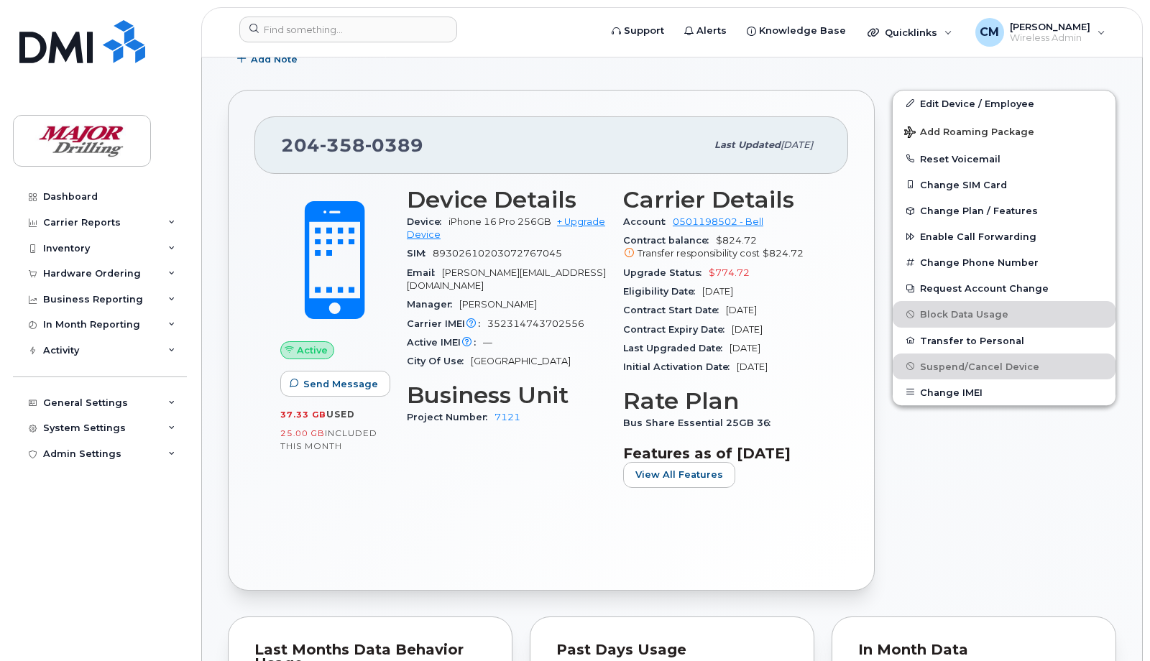
scroll to position [270, 0]
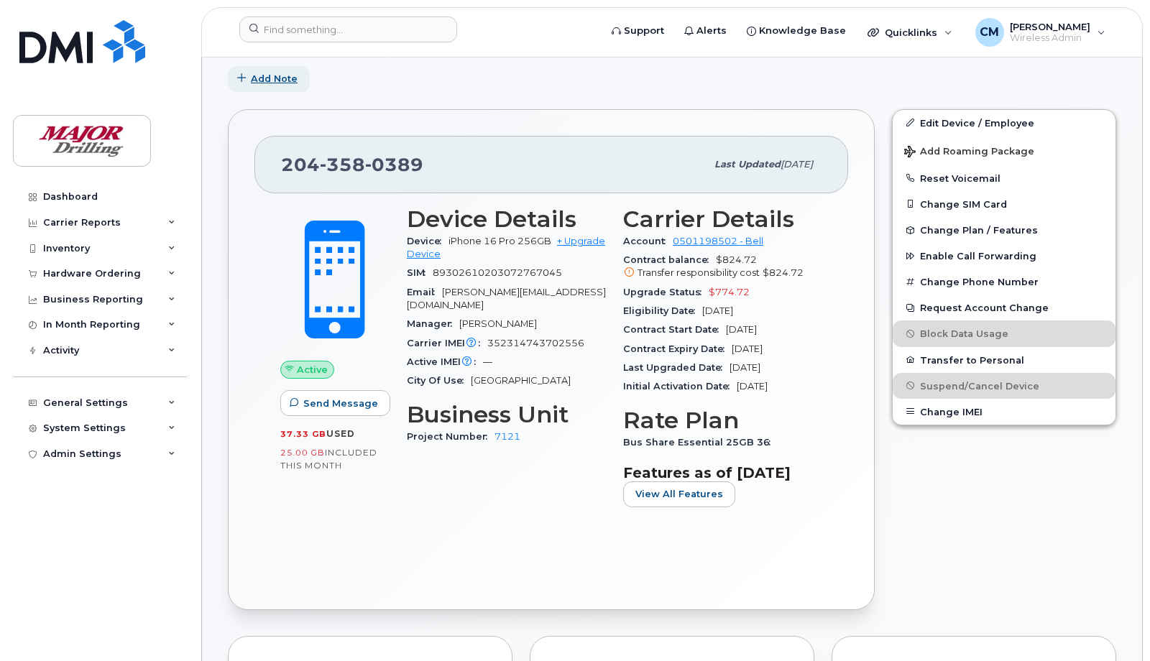
click at [267, 79] on span "Add Note" at bounding box center [274, 79] width 47 height 14
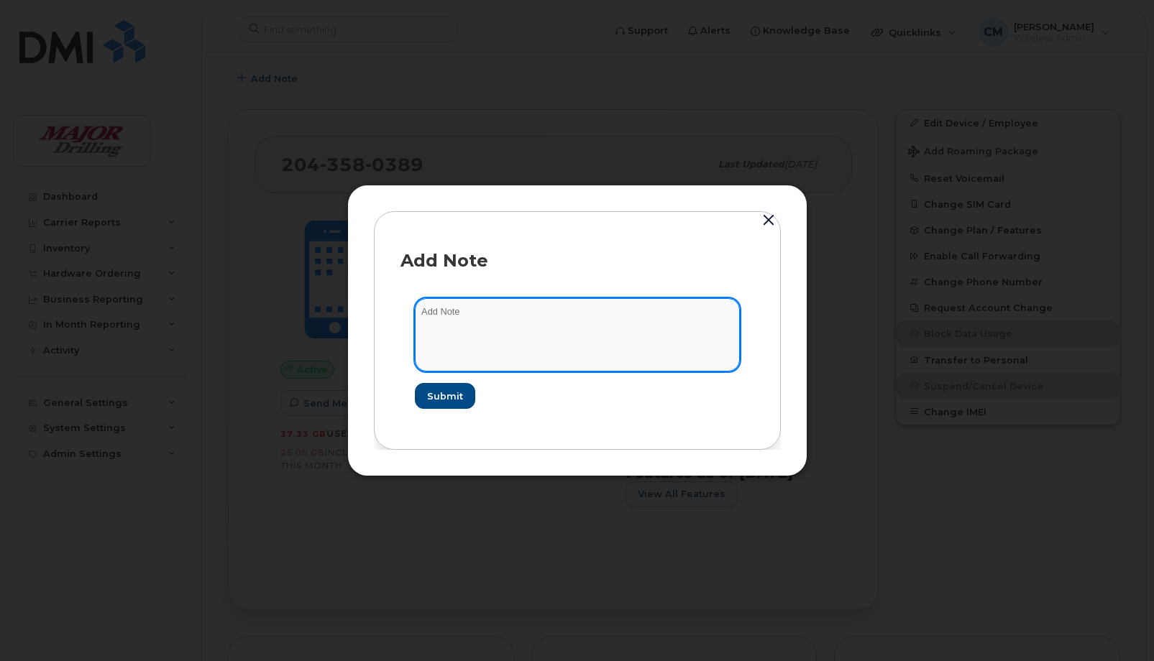
click at [448, 313] on textarea at bounding box center [577, 334] width 325 height 73
type textarea "[PERSON_NAME] advised [PERSON_NAME] lot his phone. Likely stolen. Suspend [DATE]"
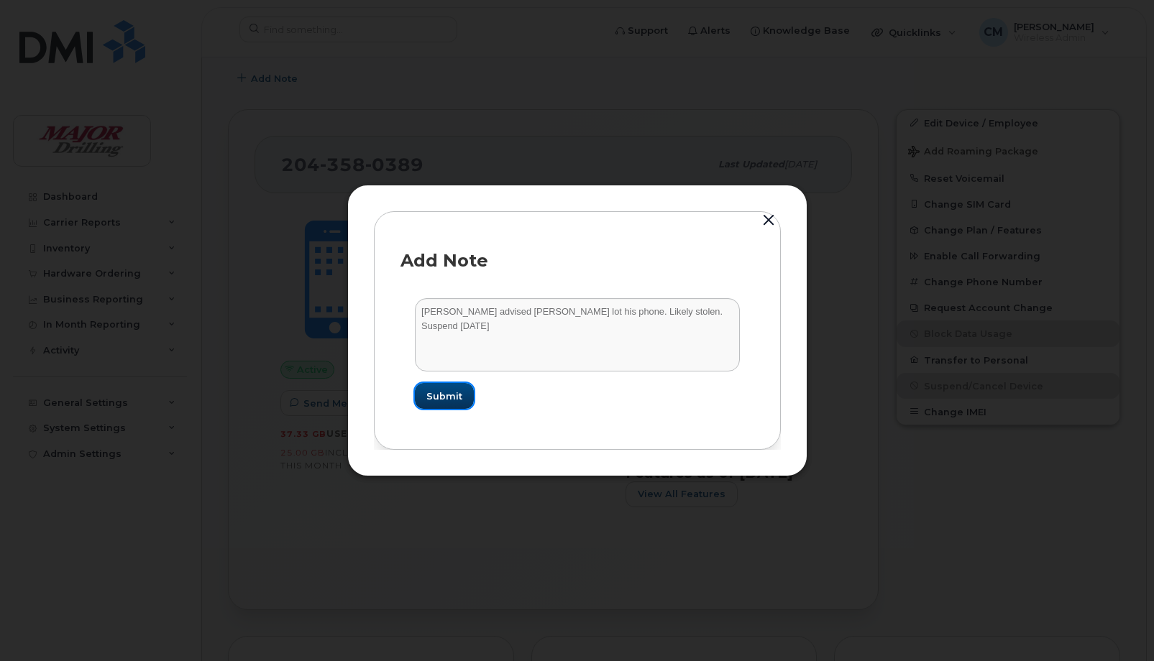
click at [444, 394] on span "Submit" at bounding box center [444, 397] width 36 height 14
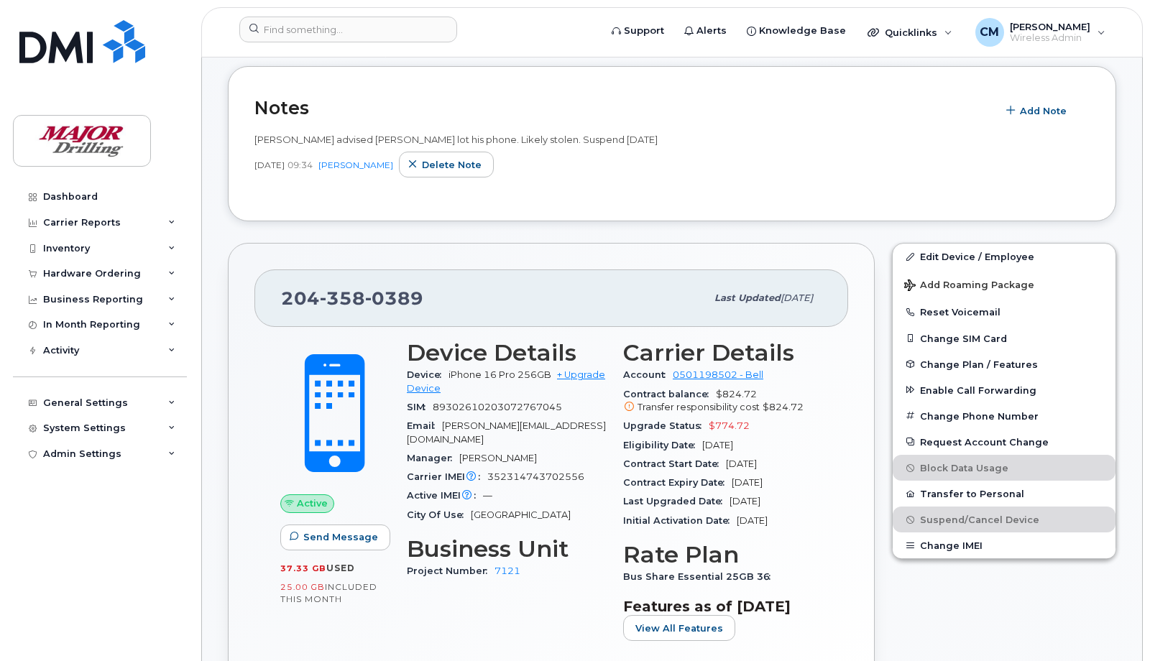
click at [877, 127] on div "Scott advised Larry lot his phone. Likely stolen. Suspend 08.29.25 Aug 29, 2025…" at bounding box center [672, 159] width 835 height 71
click at [68, 245] on div "Inventory" at bounding box center [66, 249] width 47 height 12
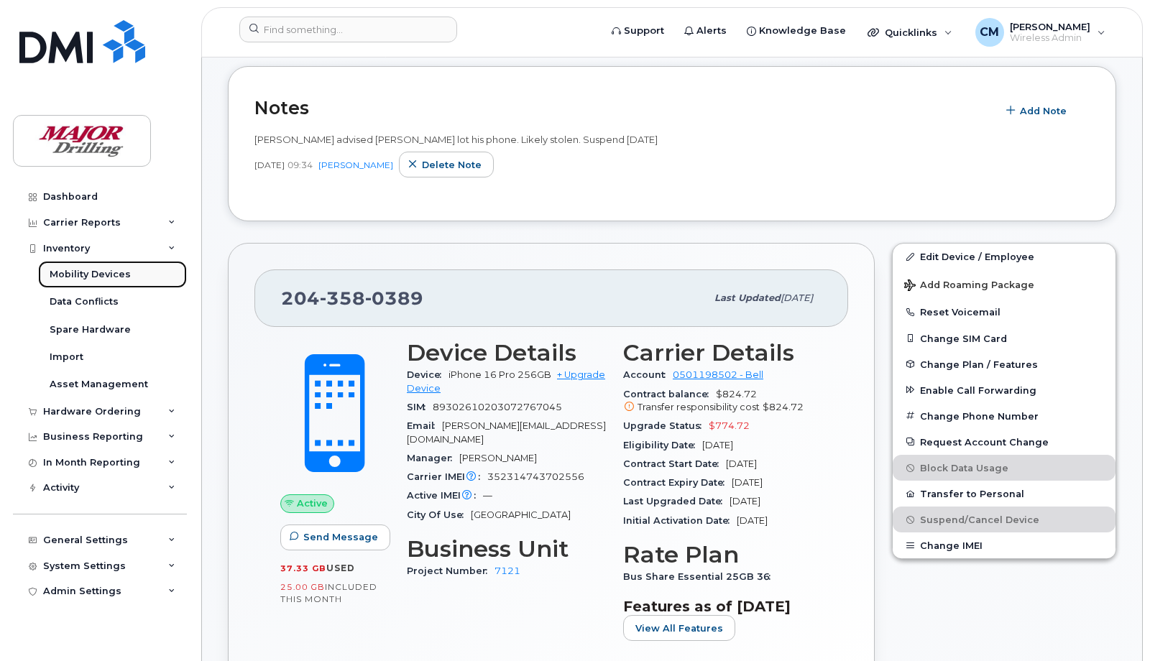
click at [113, 275] on div "Mobility Devices" at bounding box center [90, 274] width 81 height 13
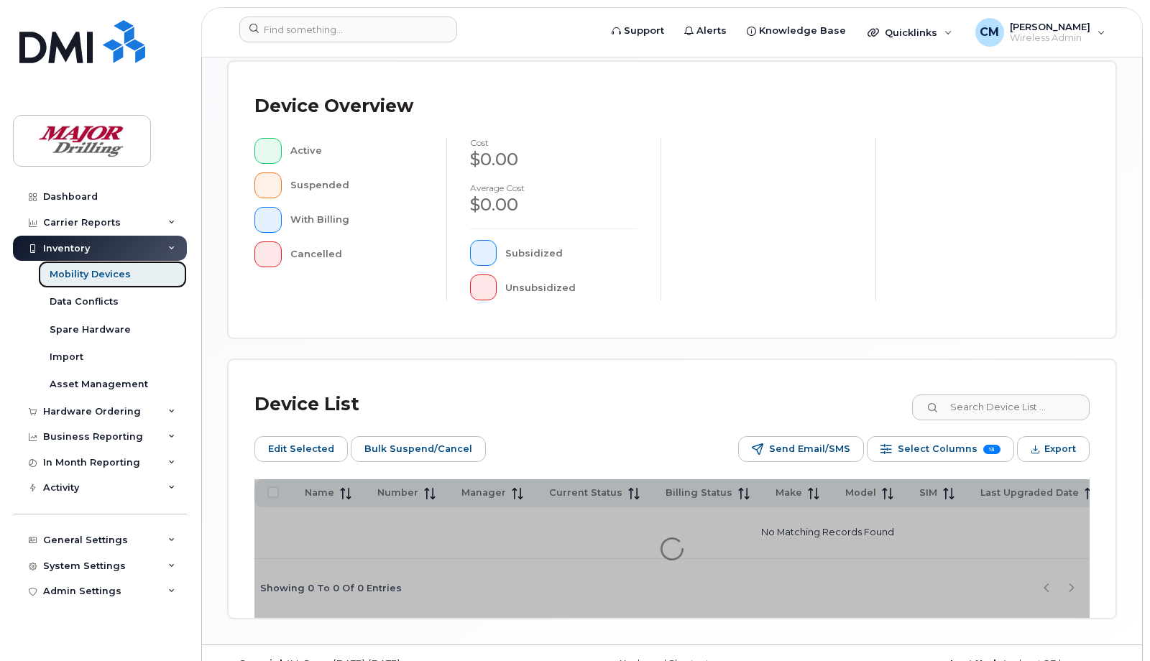
scroll to position [412, 0]
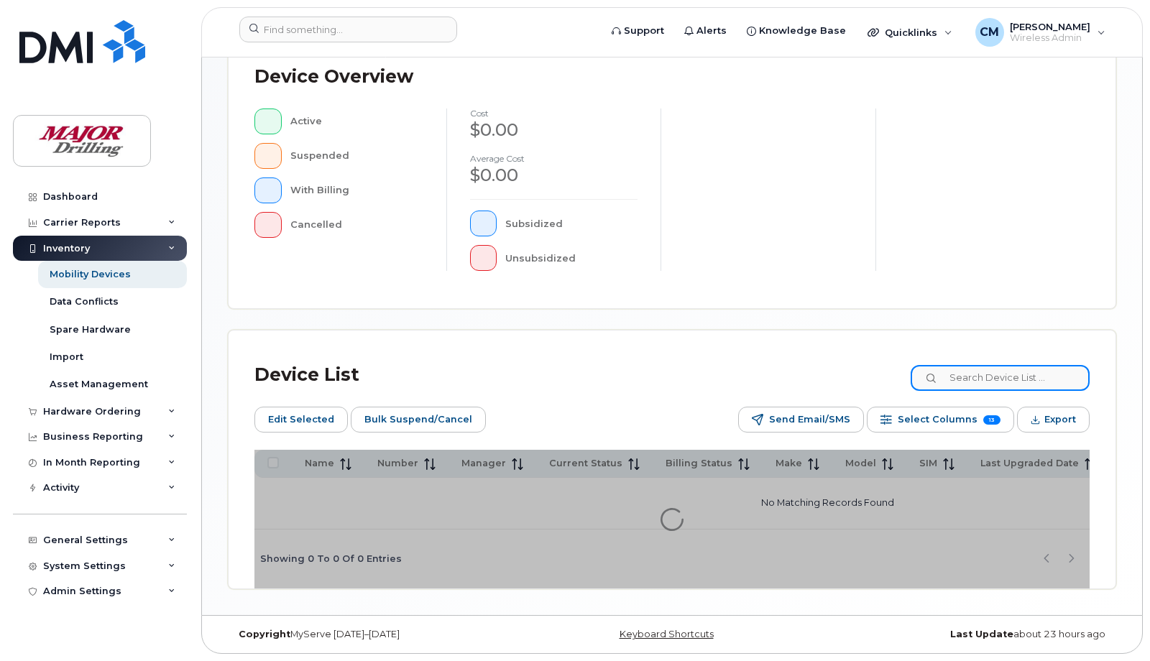
click at [984, 376] on input at bounding box center [1000, 378] width 179 height 26
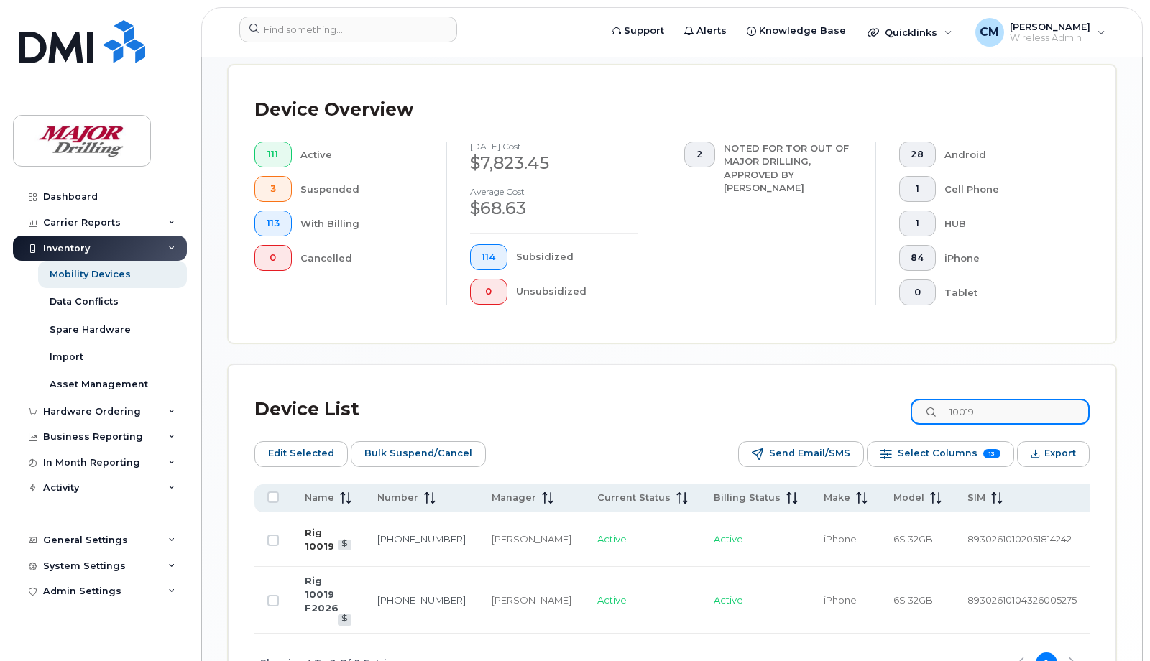
type input "10019"
click at [319, 532] on link "Rig 10019" at bounding box center [319, 539] width 29 height 25
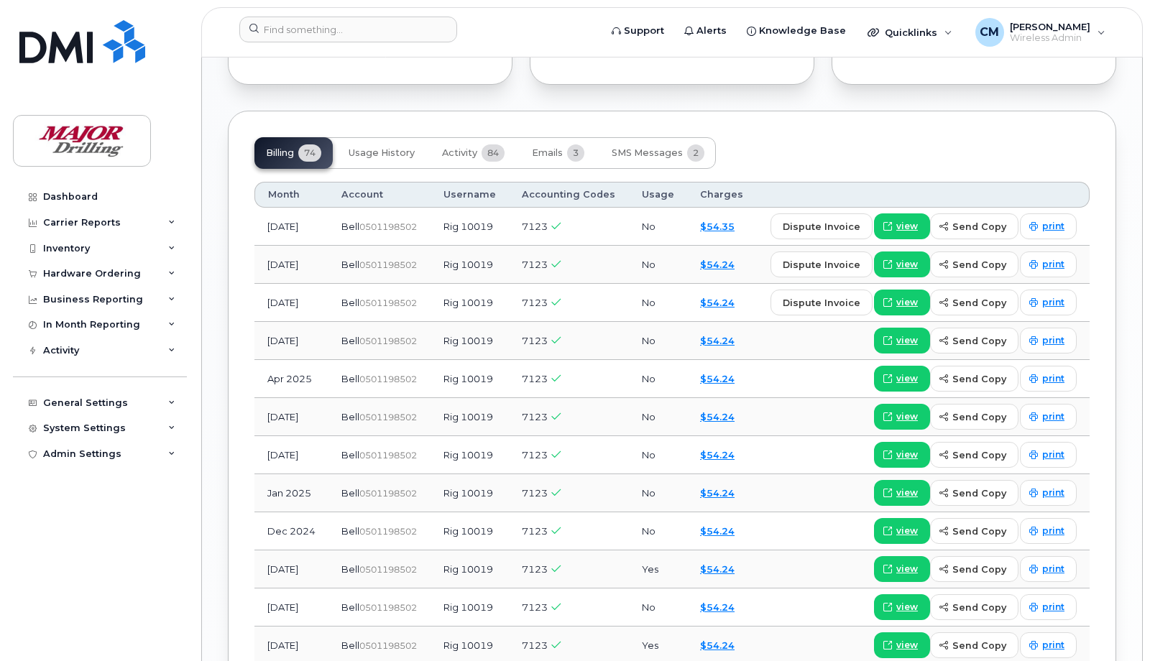
scroll to position [1078, 0]
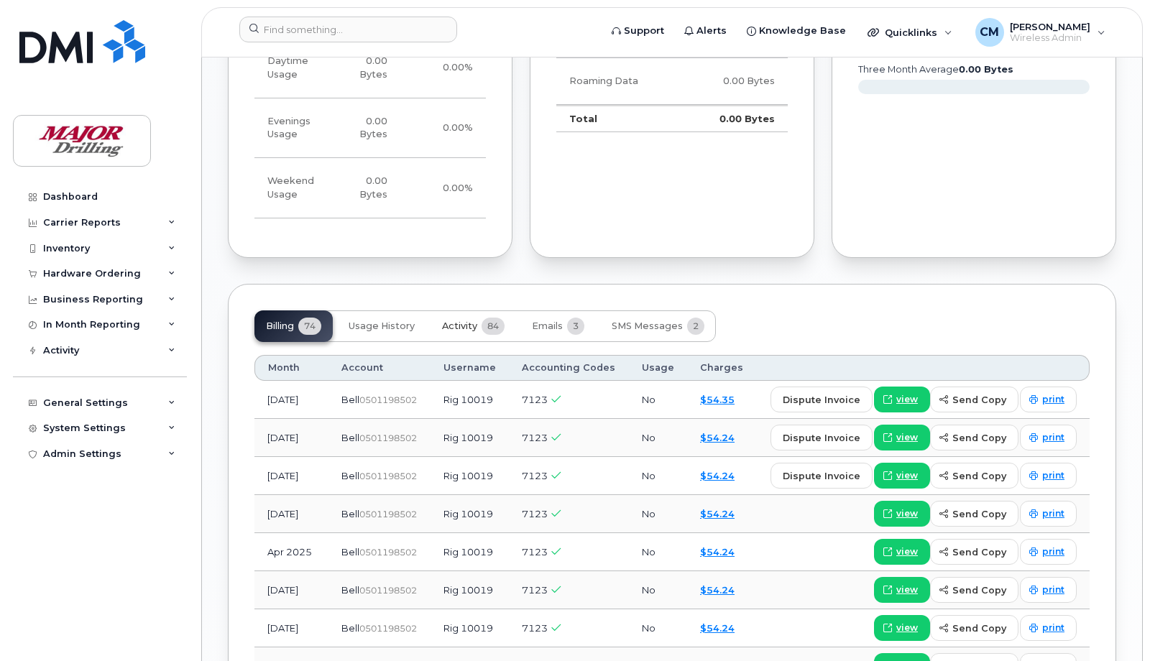
click at [453, 332] on span "Activity" at bounding box center [459, 327] width 35 height 12
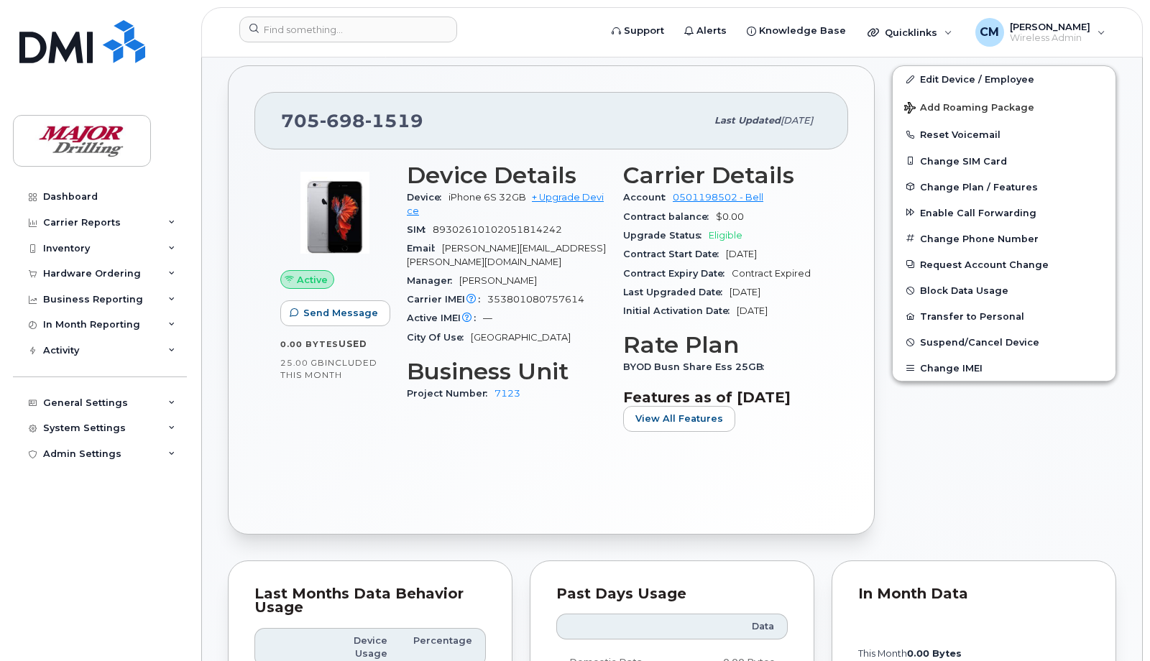
scroll to position [0, 0]
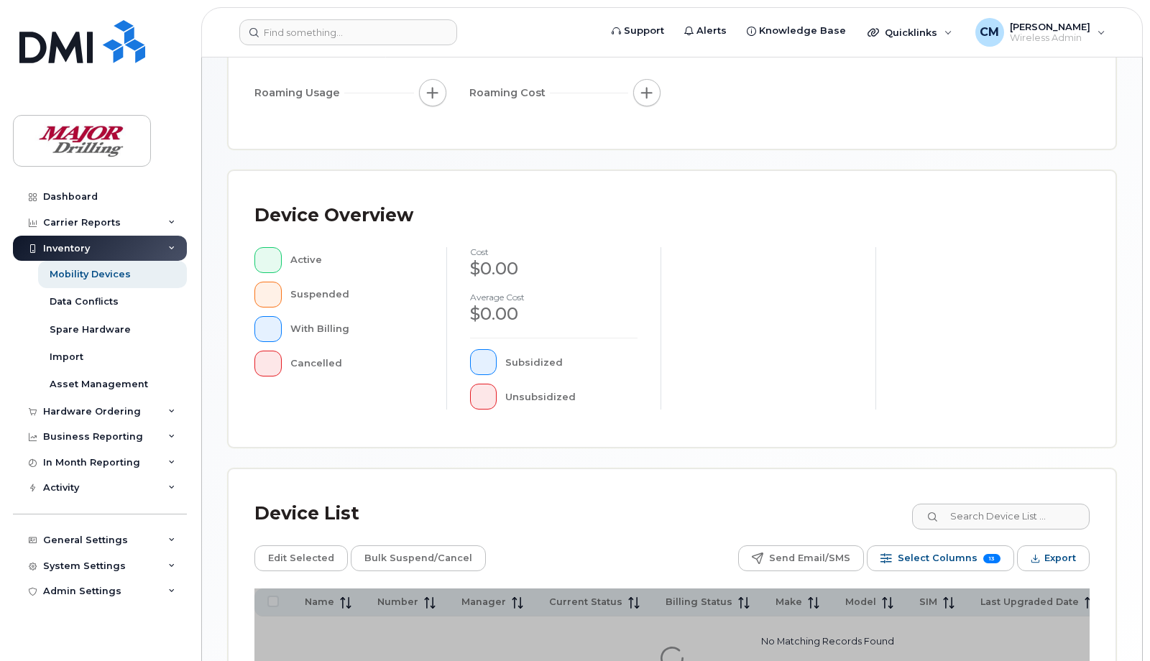
scroll to position [387, 0]
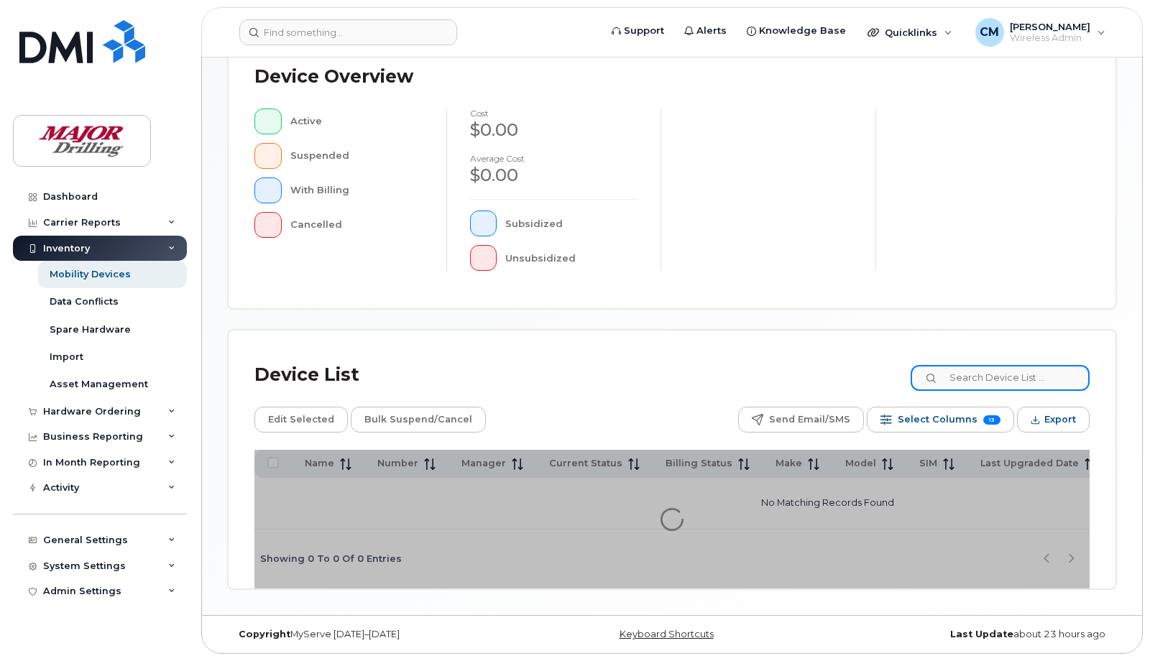
drag, startPoint x: 1007, startPoint y: 376, endPoint x: 1007, endPoint y: 363, distance: 12.9
click at [1007, 375] on input at bounding box center [1000, 378] width 179 height 26
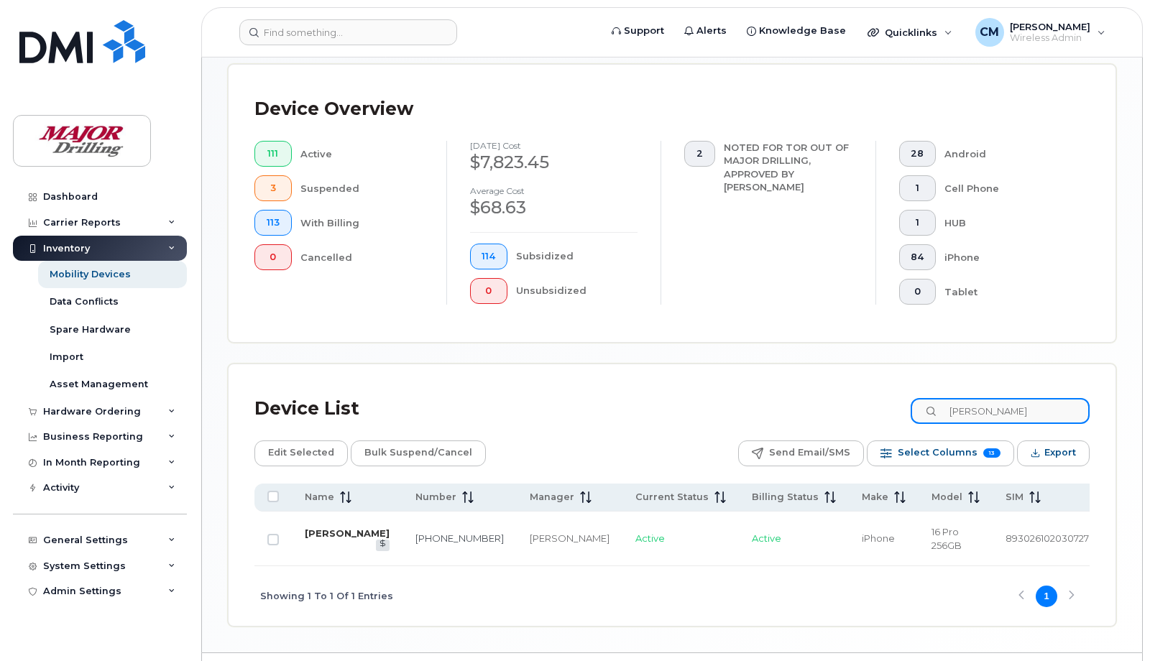
type input "[PERSON_NAME]"
click at [317, 533] on link "[PERSON_NAME]" at bounding box center [347, 534] width 85 height 12
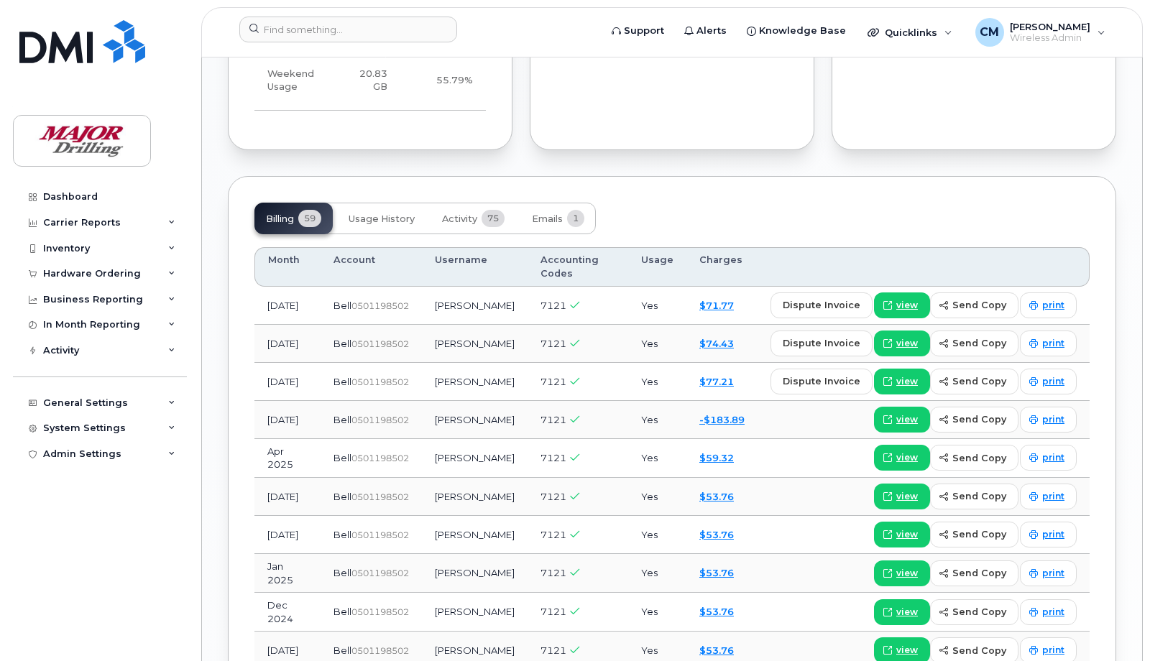
scroll to position [1258, 0]
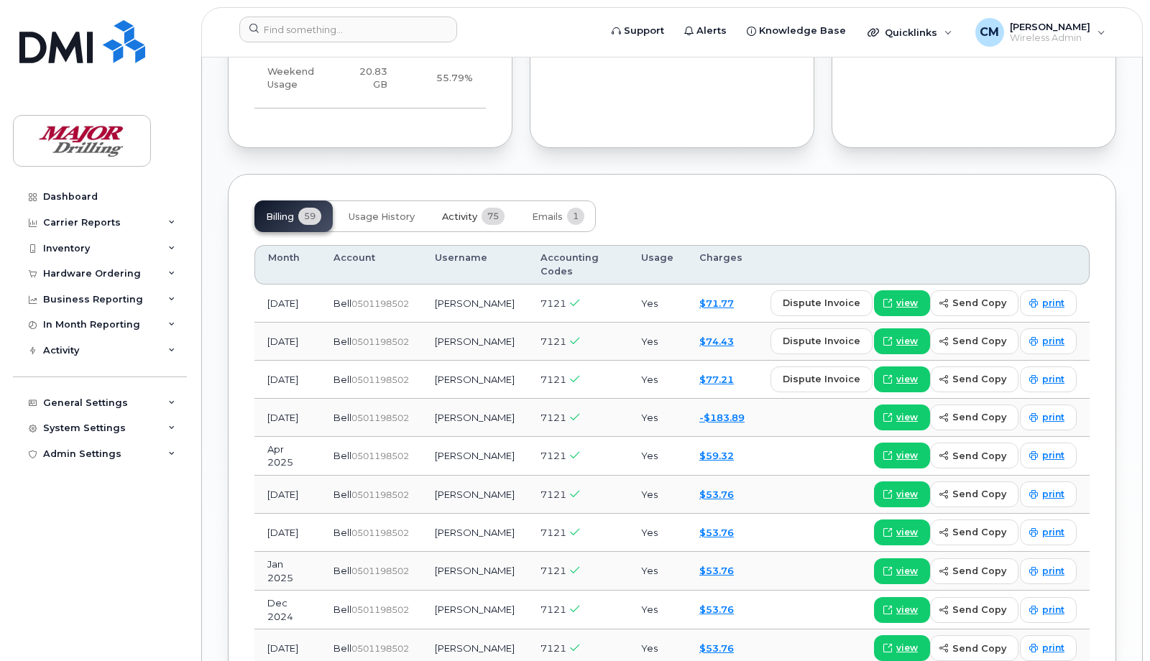
click at [454, 223] on span "Activity" at bounding box center [459, 217] width 35 height 12
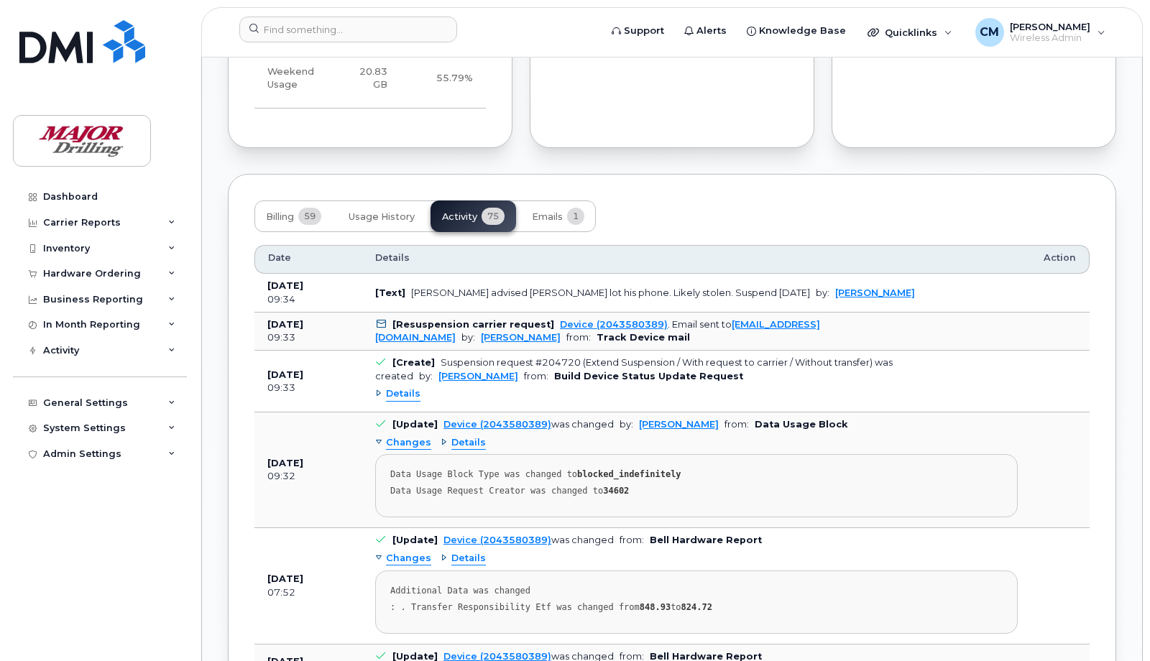
click at [400, 401] on span "Details" at bounding box center [403, 395] width 35 height 14
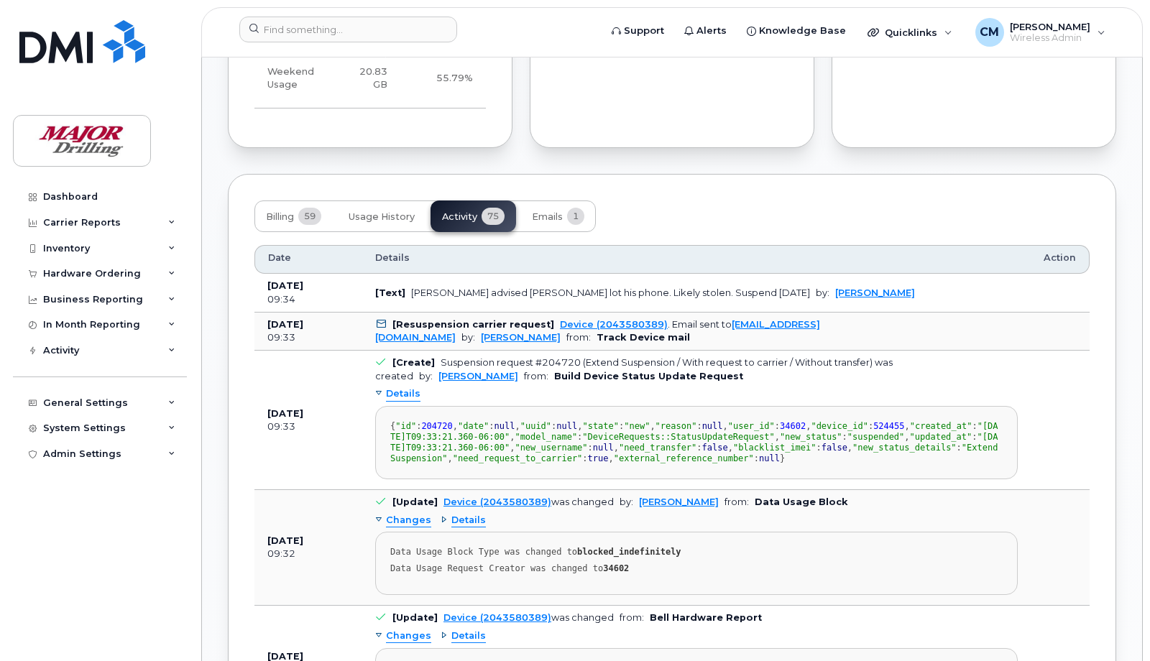
click at [398, 401] on span "Details" at bounding box center [403, 395] width 35 height 14
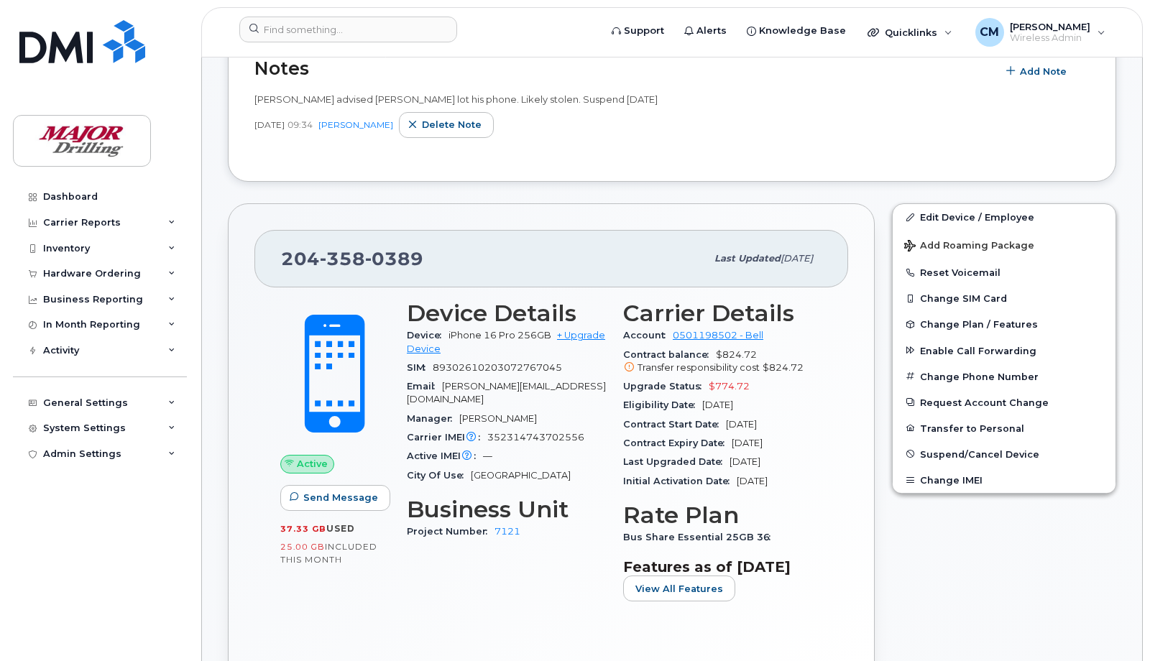
scroll to position [359, 0]
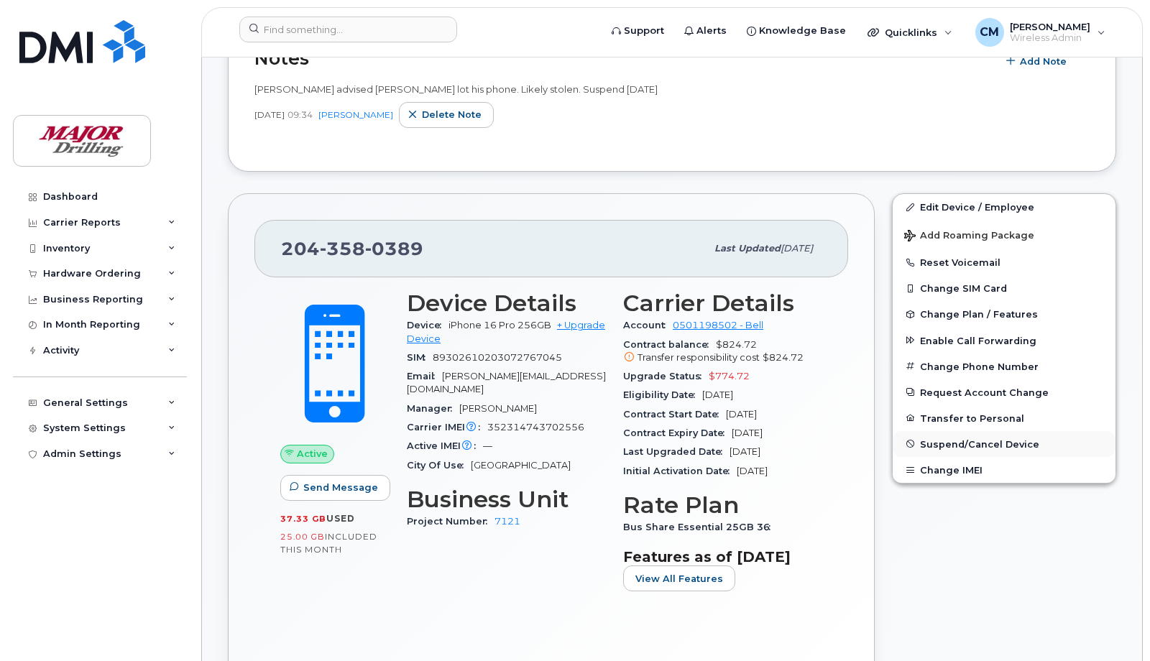
click at [953, 444] on span "Suspend/Cancel Device" at bounding box center [979, 444] width 119 height 11
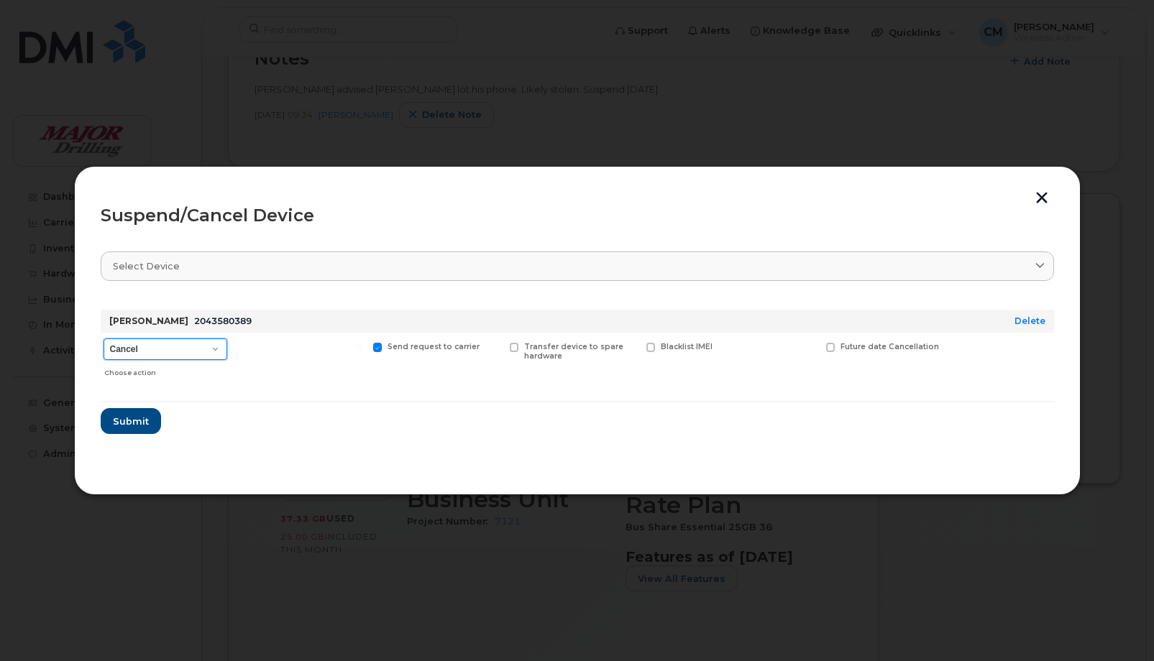
click at [214, 349] on select "Cancel Suspend - Extend Suspension Suspend - Reduced Rate Suspend - Full Rate S…" at bounding box center [166, 350] width 124 height 22
select select "[object Object]"
click at [104, 339] on select "Cancel Suspend - Extend Suspension Suspend - Reduced Rate Suspend - Full Rate S…" at bounding box center [166, 350] width 124 height 22
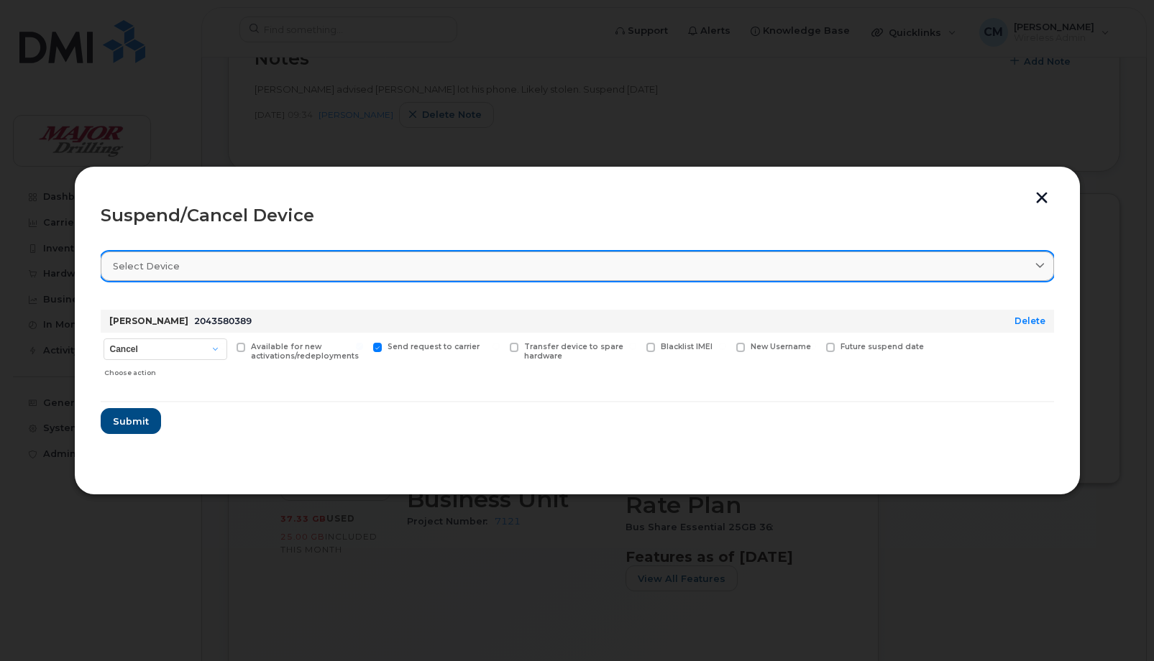
click at [856, 262] on div "Select device" at bounding box center [577, 267] width 929 height 14
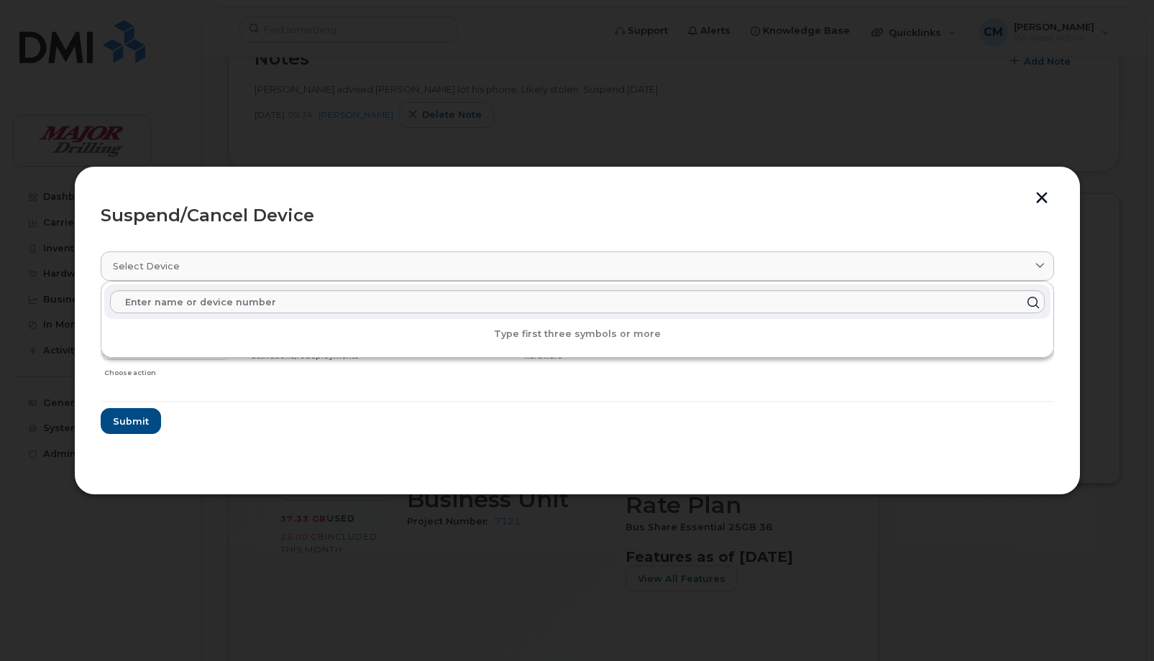
click at [449, 196] on header "Suspend/Cancel Device" at bounding box center [577, 216] width 953 height 46
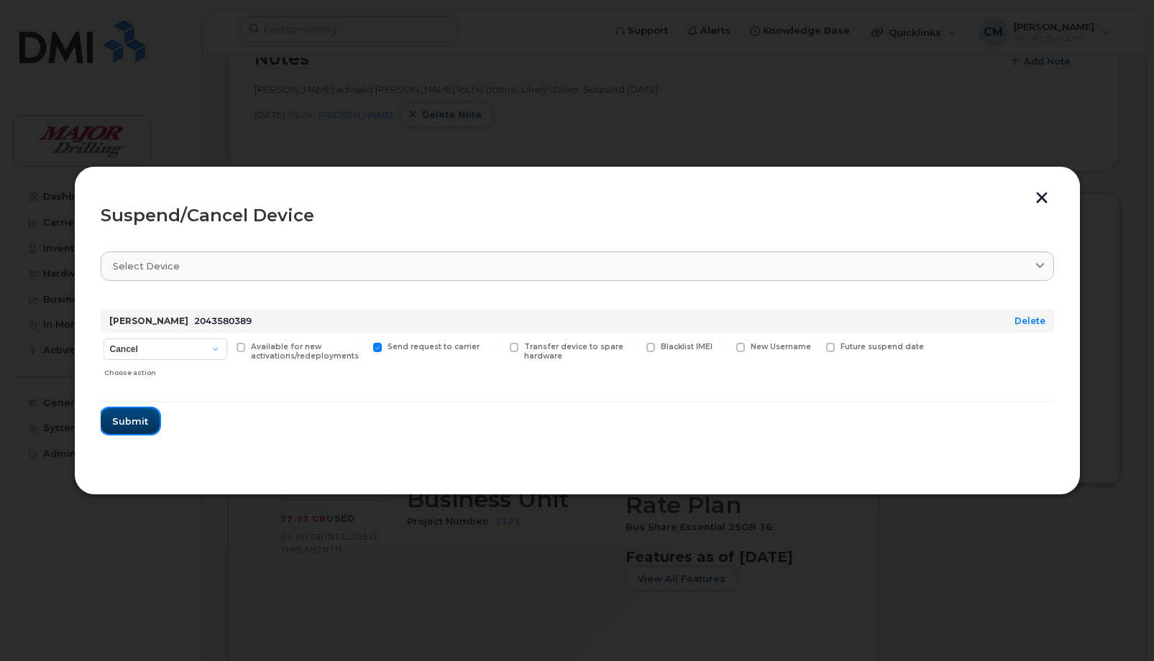
click at [137, 422] on span "Submit" at bounding box center [130, 422] width 36 height 14
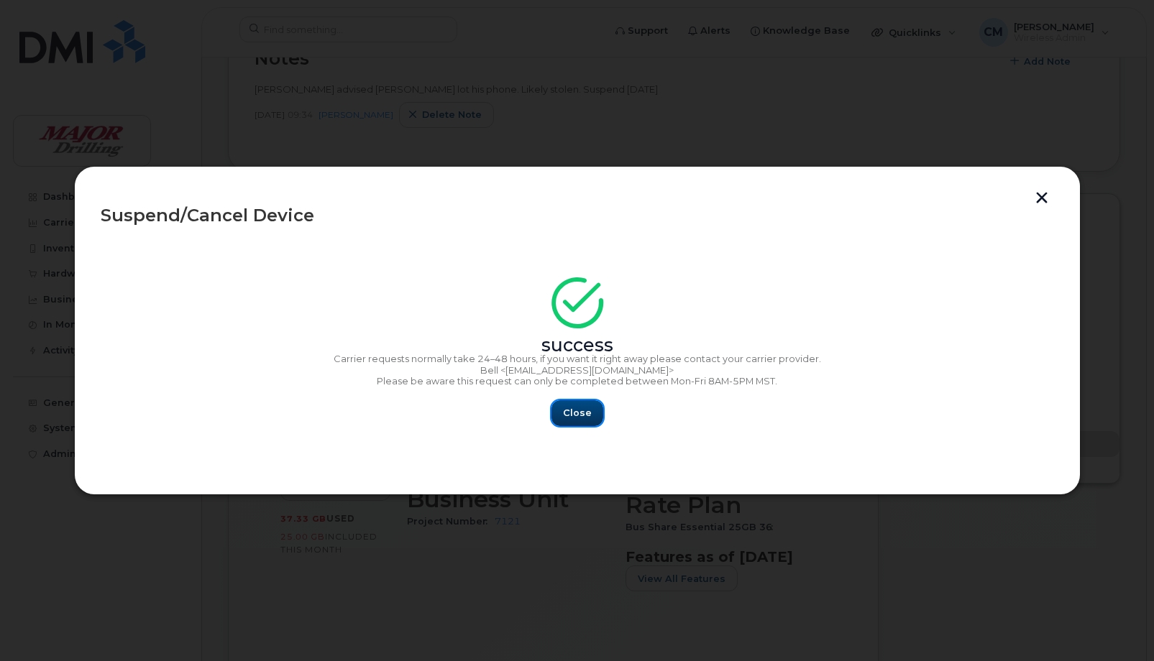
click at [569, 411] on span "Close" at bounding box center [577, 413] width 29 height 14
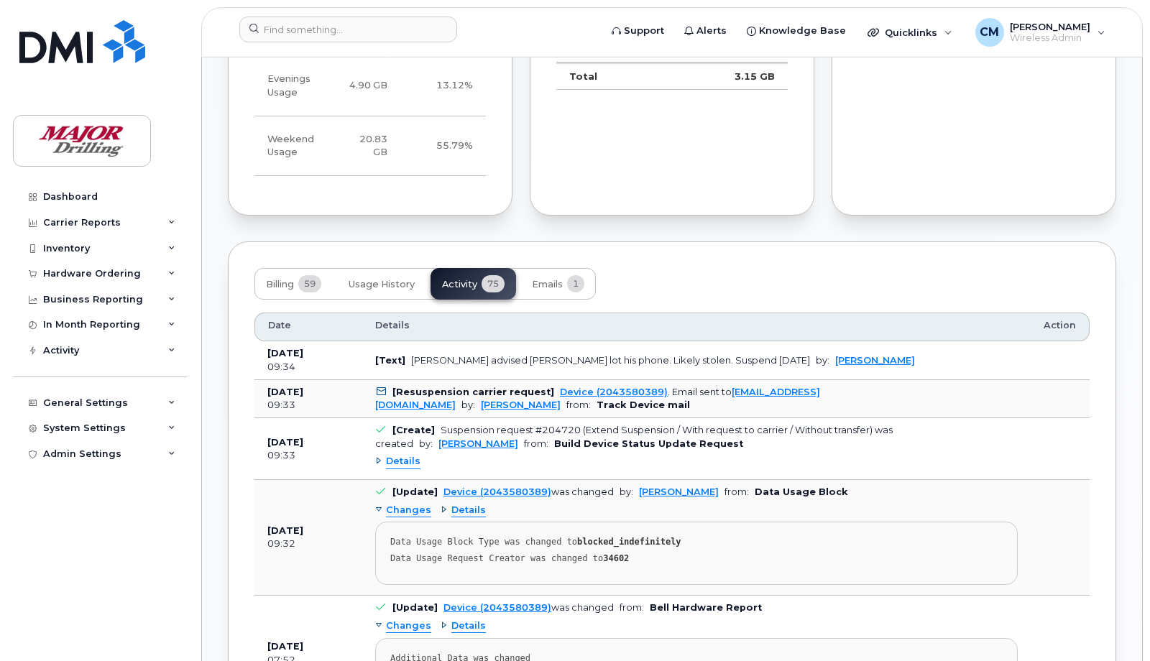
scroll to position [1348, 0]
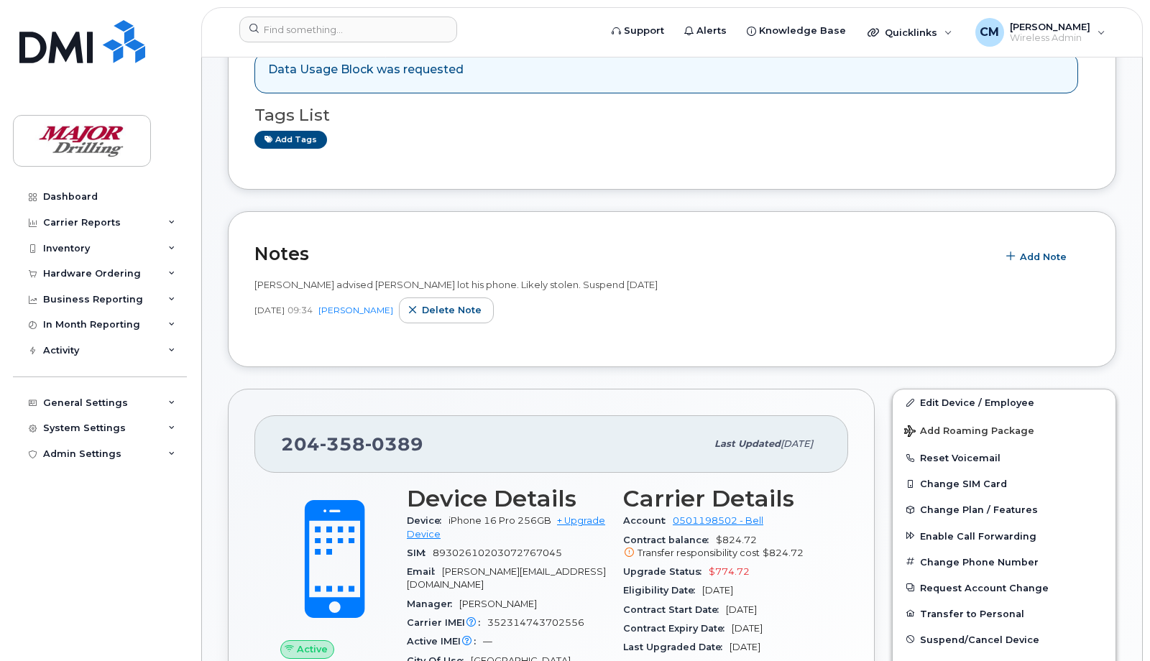
scroll to position [449, 0]
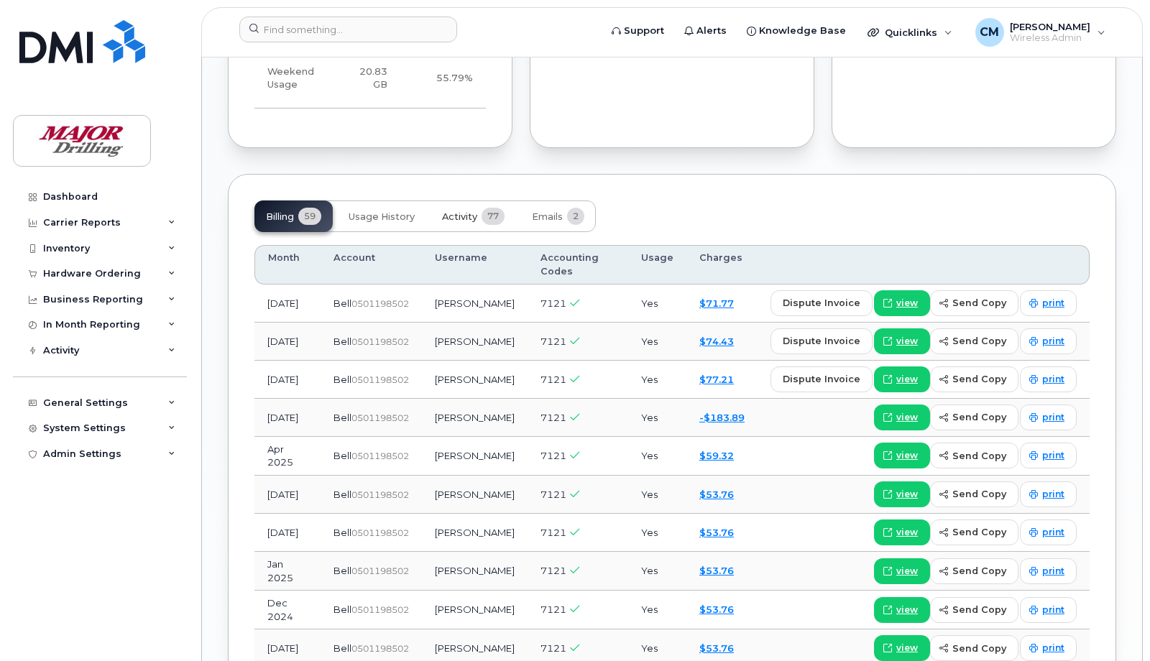
click at [458, 223] on span "Activity" at bounding box center [459, 217] width 35 height 12
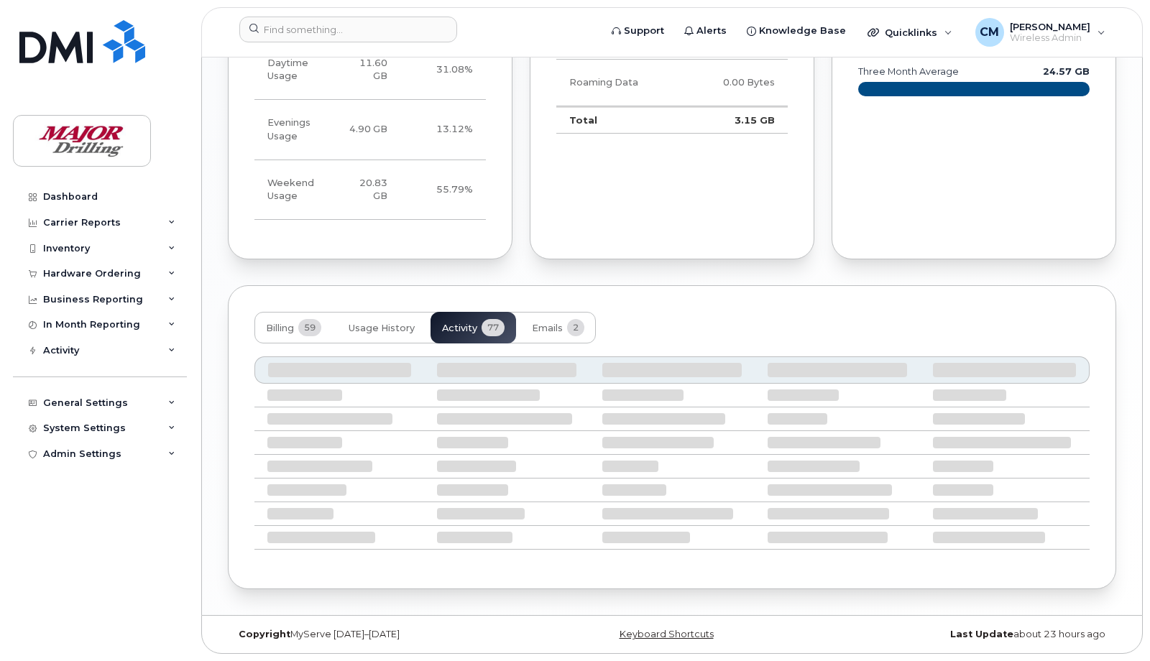
scroll to position [1258, 0]
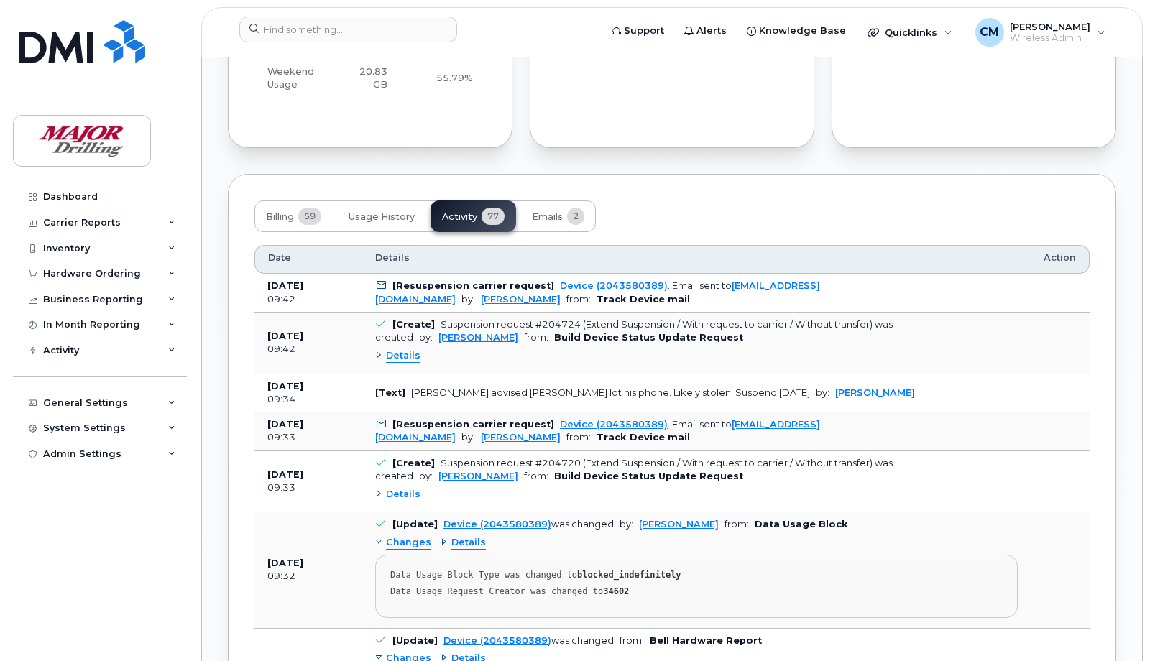
click at [659, 231] on div "Billing 59 Usage History Activity 77 Emails 2" at bounding box center [672, 217] width 835 height 32
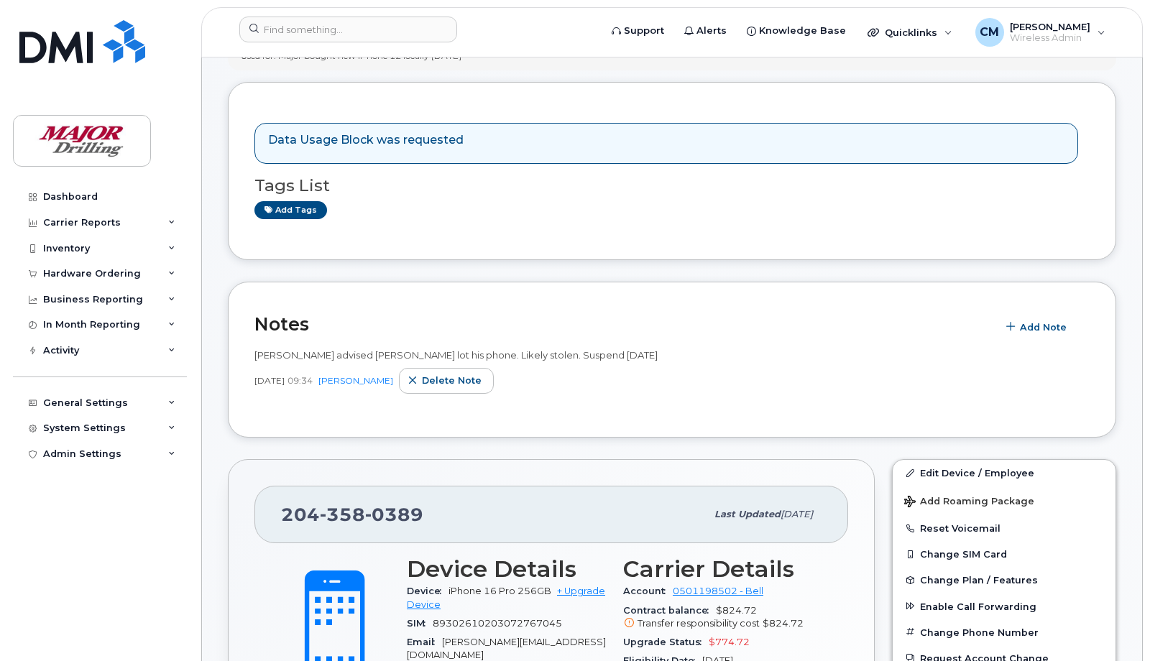
scroll to position [0, 0]
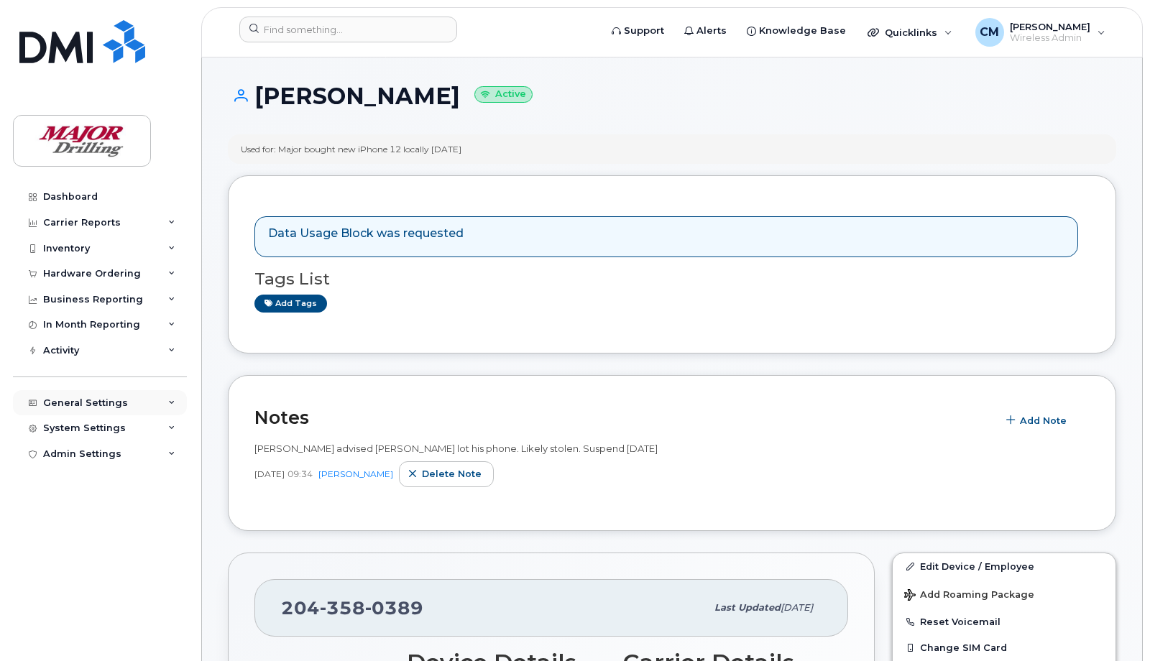
click at [81, 407] on div "General Settings" at bounding box center [85, 404] width 85 height 12
